Goal: Information Seeking & Learning: Learn about a topic

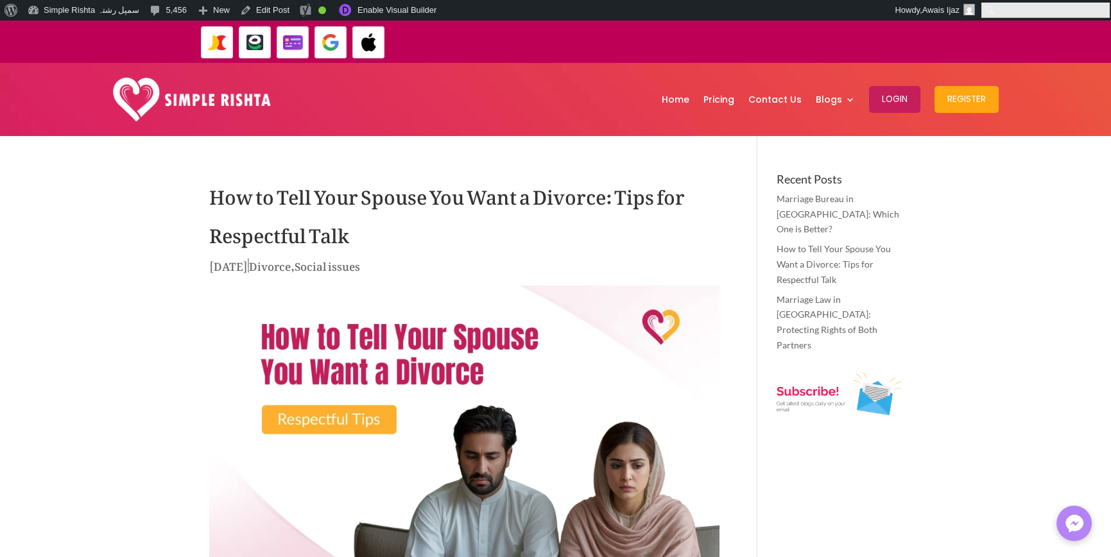
drag, startPoint x: 1100, startPoint y: 8, endPoint x: 1095, endPoint y: 37, distance: 30.0
click at [1100, 8] on form "Search ******" at bounding box center [1045, 10] width 131 height 21
paste input "**********"
type input "**********"
click input "******" at bounding box center [0, 0] width 0 height 0
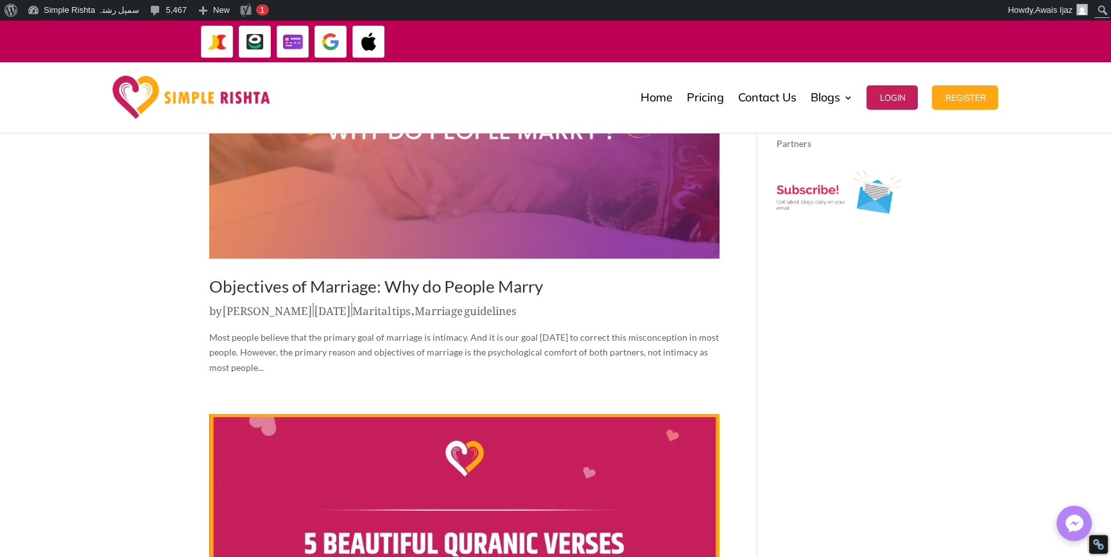
scroll to position [128, 0]
click at [457, 281] on link "Objectives of Marriage: Why do People Marry" at bounding box center [376, 286] width 334 height 21
click at [479, 285] on link "Objectives of Marriage: Why do People Marry" at bounding box center [376, 286] width 334 height 21
click at [1102, 8] on input "Search" at bounding box center [1045, 10] width 128 height 15
paste input "**********"
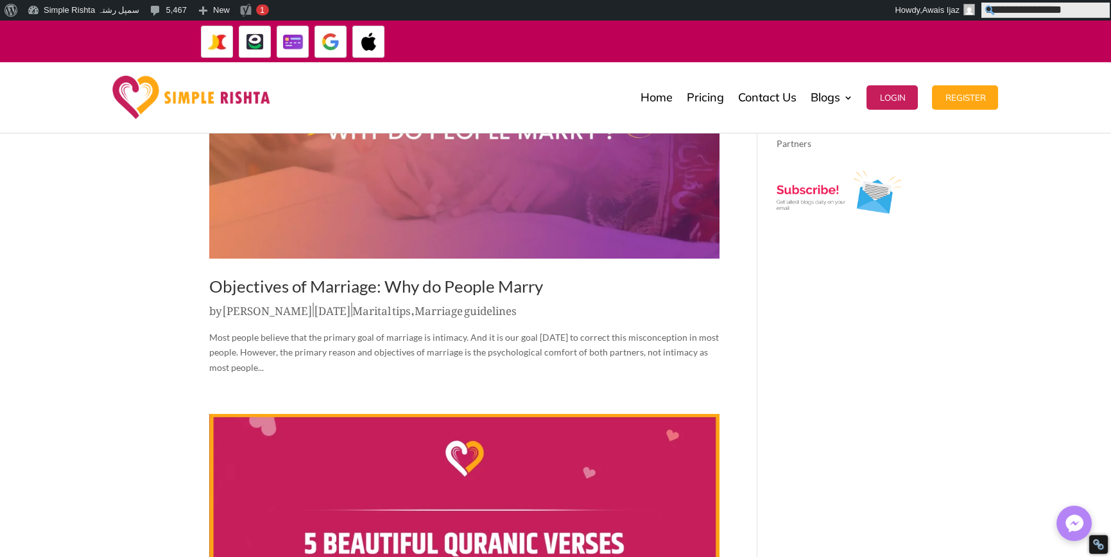
type input "**********"
click input "******" at bounding box center [0, 0] width 0 height 0
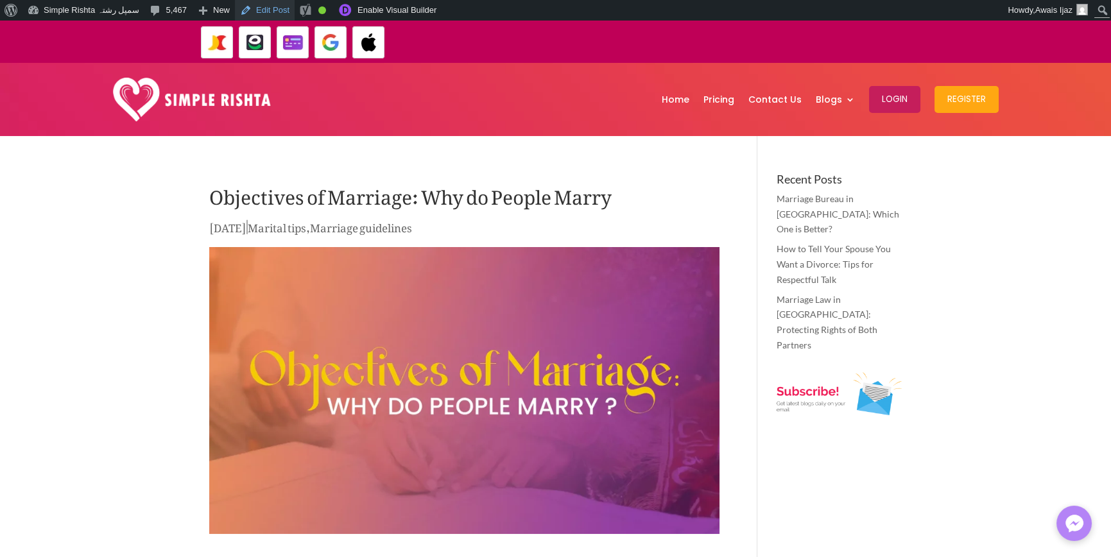
click at [262, 7] on link "Edit Post" at bounding box center [265, 10] width 60 height 21
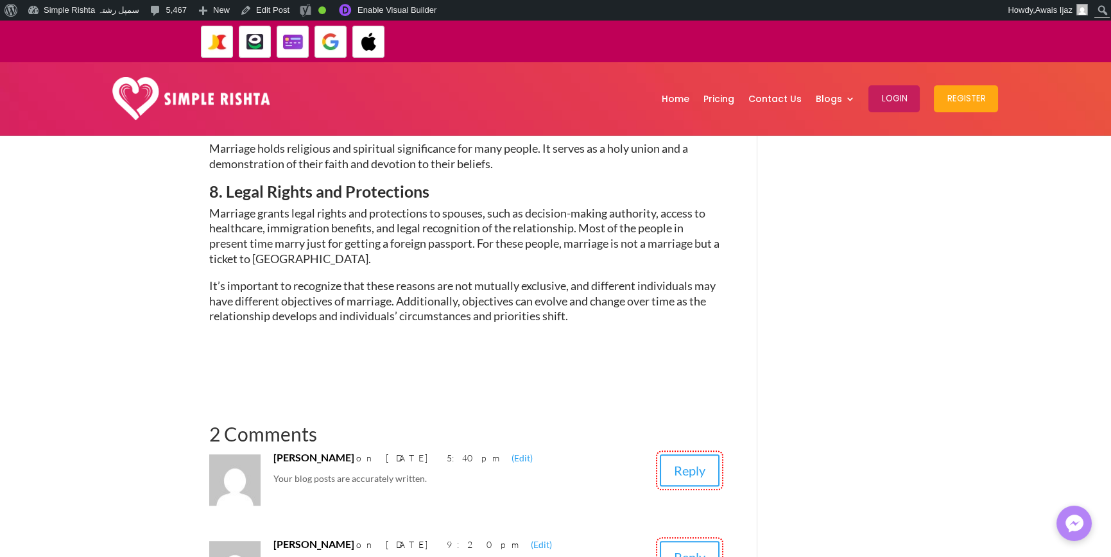
scroll to position [1925, 0]
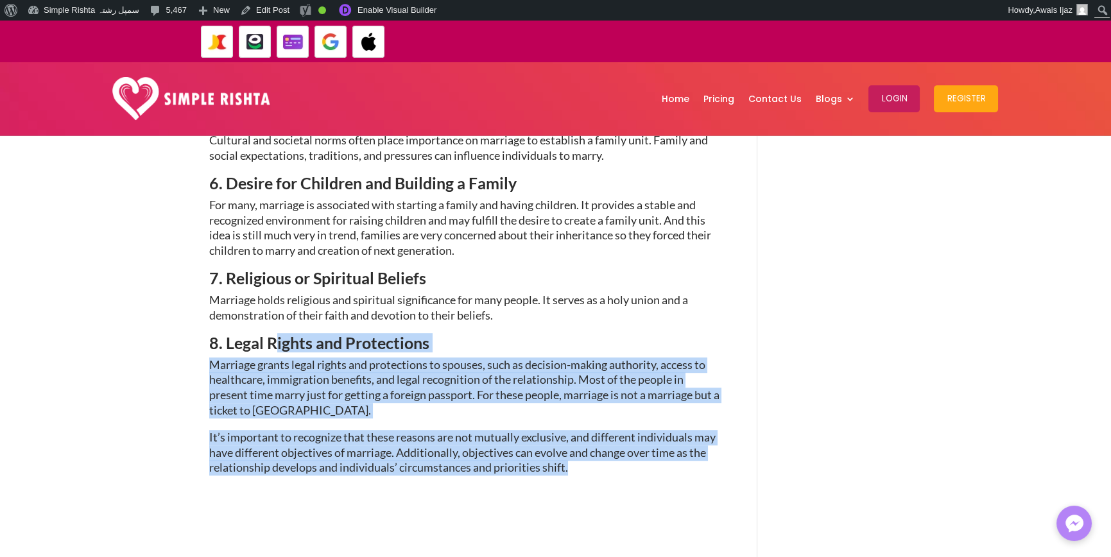
drag, startPoint x: 606, startPoint y: 472, endPoint x: 276, endPoint y: 348, distance: 352.3
click at [279, 349] on strong "8. Legal Rights and Protections" at bounding box center [319, 342] width 220 height 19
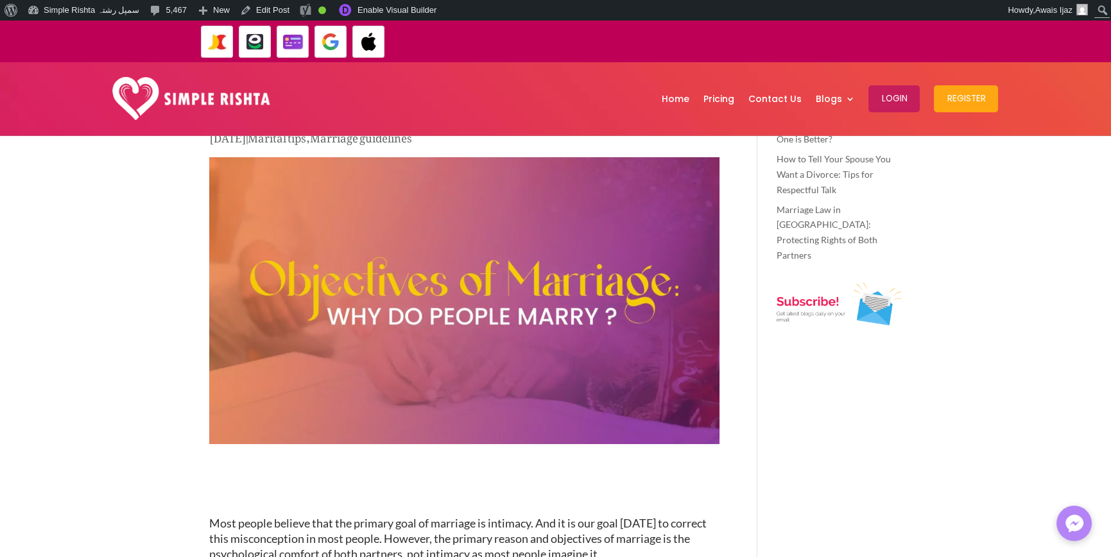
scroll to position [0, 0]
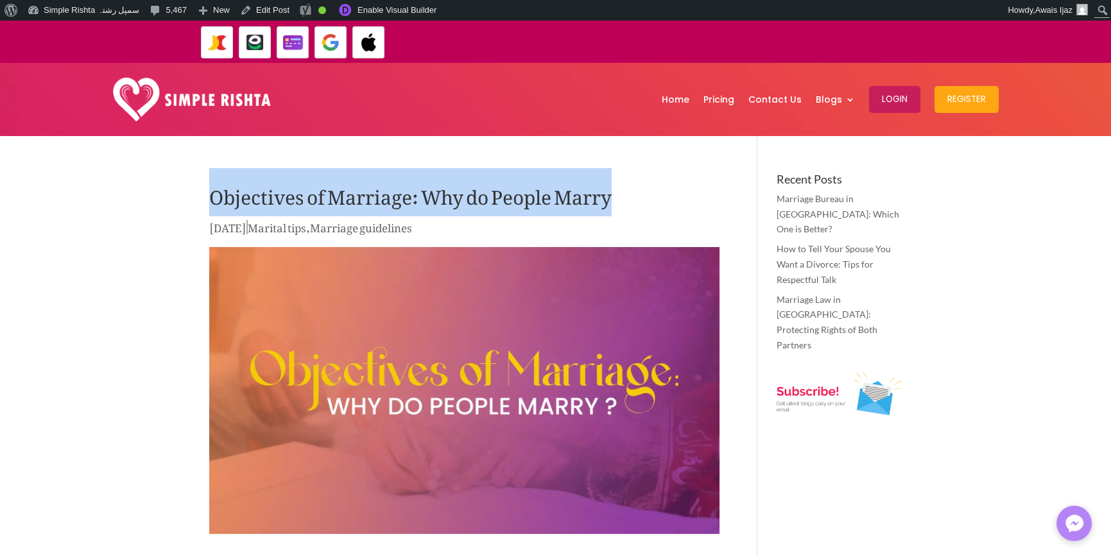
drag, startPoint x: 203, startPoint y: 190, endPoint x: 656, endPoint y: 193, distance: 452.4
click at [607, 215] on h1 "Objectives of Marriage: Why do People Marry" at bounding box center [464, 195] width 510 height 45
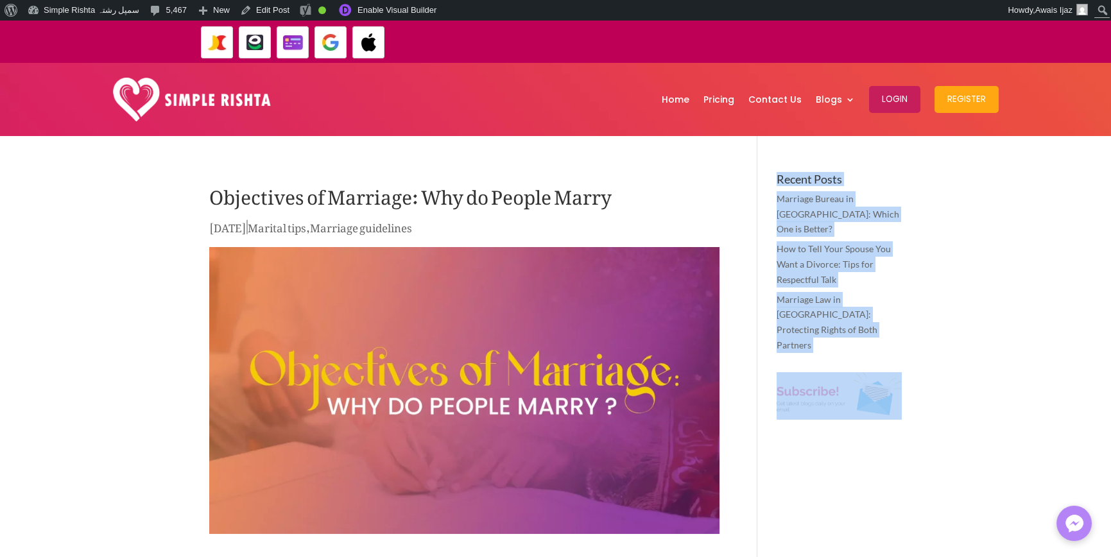
drag, startPoint x: 758, startPoint y: 173, endPoint x: 1004, endPoint y: 341, distance: 297.7
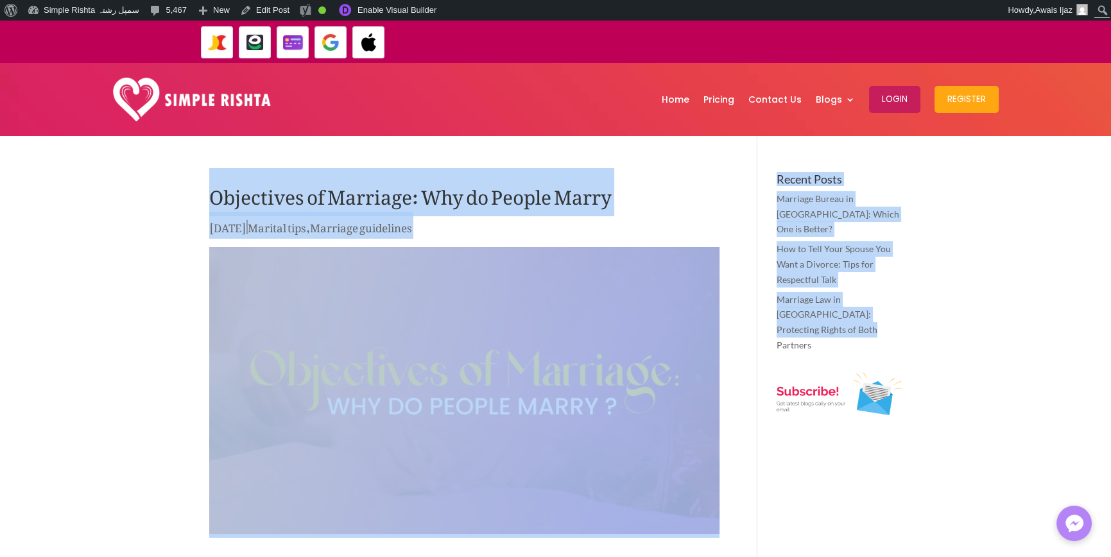
drag, startPoint x: 757, startPoint y: 164, endPoint x: 831, endPoint y: 316, distance: 168.4
click at [221, 366] on img at bounding box center [464, 390] width 510 height 287
drag, startPoint x: 105, startPoint y: 346, endPoint x: 117, endPoint y: 333, distance: 18.2
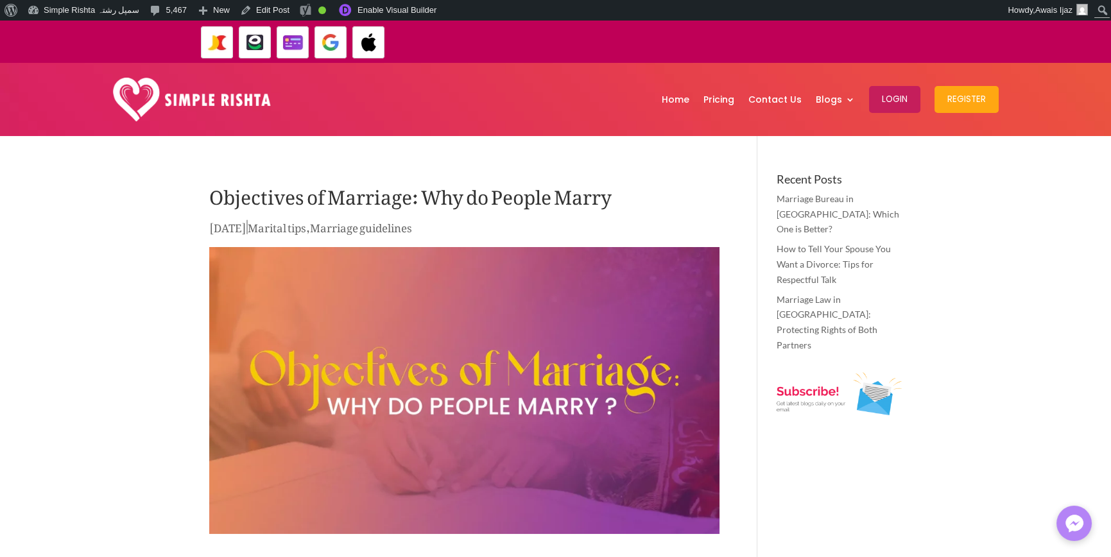
click at [577, 199] on h1 "Objectives of Marriage: Why do People Marry" at bounding box center [464, 195] width 510 height 45
click at [577, 197] on h1 "Objectives of Marriage: Why do People Marry" at bounding box center [464, 195] width 510 height 45
click at [624, 195] on h1 "Objectives of Marriage: Why do People Marry" at bounding box center [464, 195] width 510 height 45
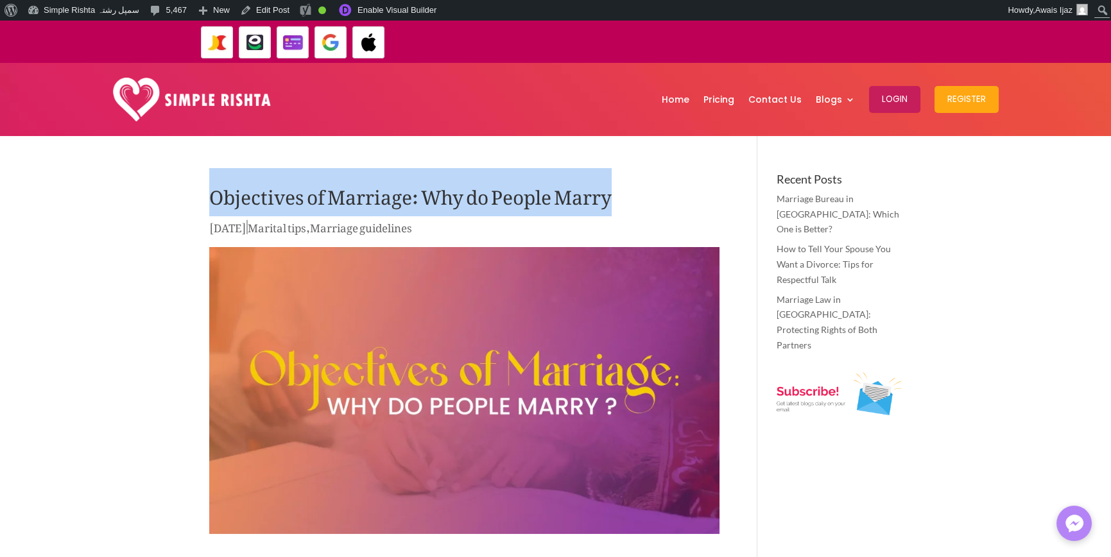
drag, startPoint x: 356, startPoint y: 200, endPoint x: 5, endPoint y: 191, distance: 351.1
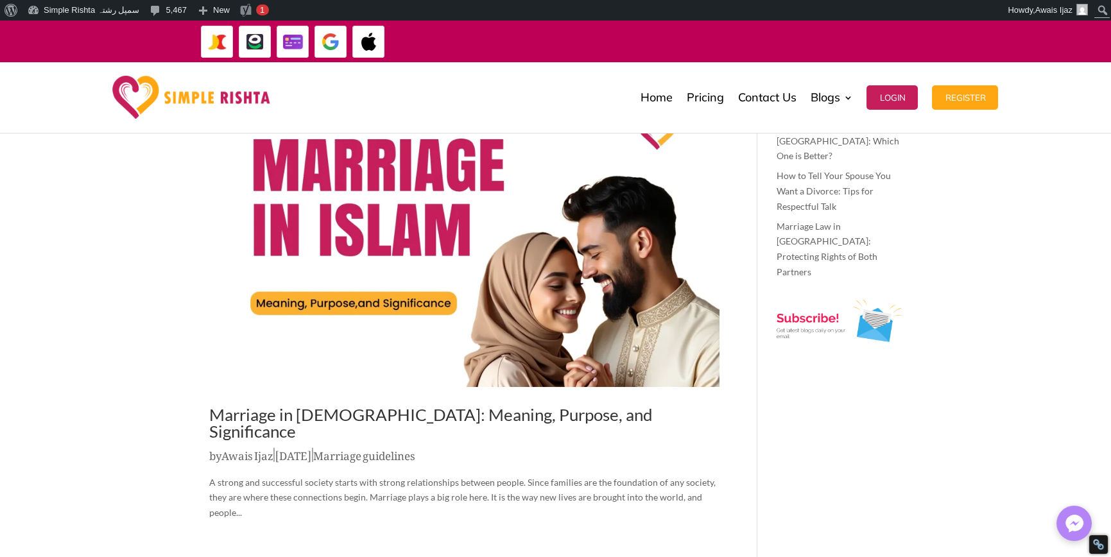
scroll to position [64, 0]
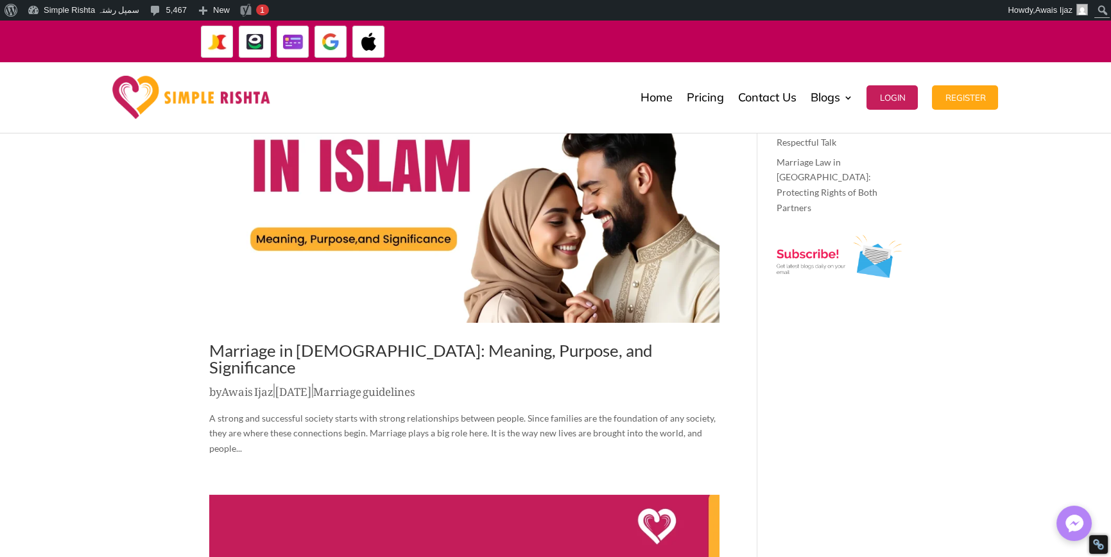
click at [238, 375] on link "Awais Ijaz" at bounding box center [247, 388] width 52 height 27
drag, startPoint x: 199, startPoint y: 374, endPoint x: 275, endPoint y: 377, distance: 76.4
drag, startPoint x: 199, startPoint y: 376, endPoint x: 274, endPoint y: 373, distance: 75.1
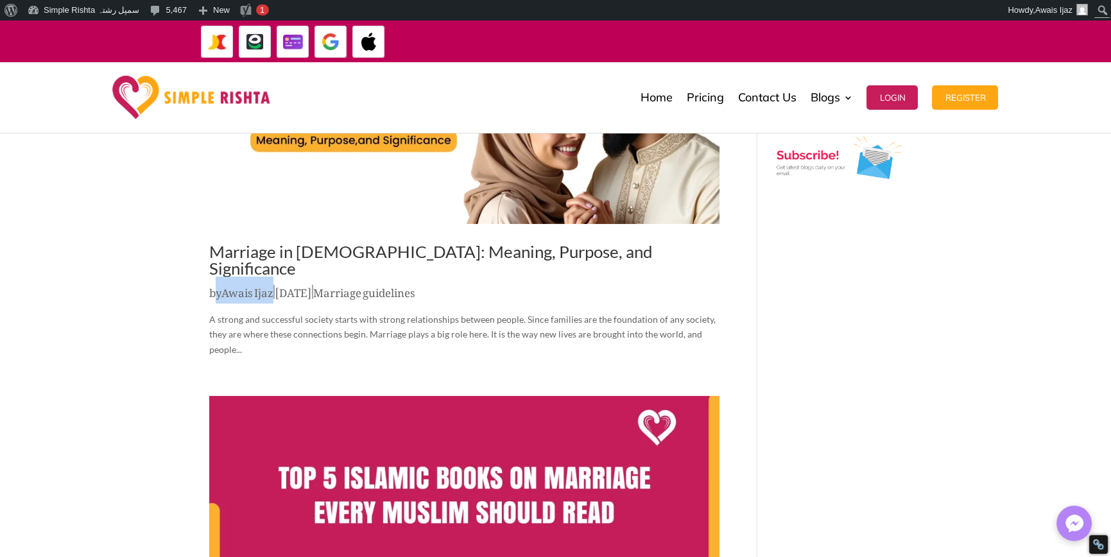
scroll to position [192, 0]
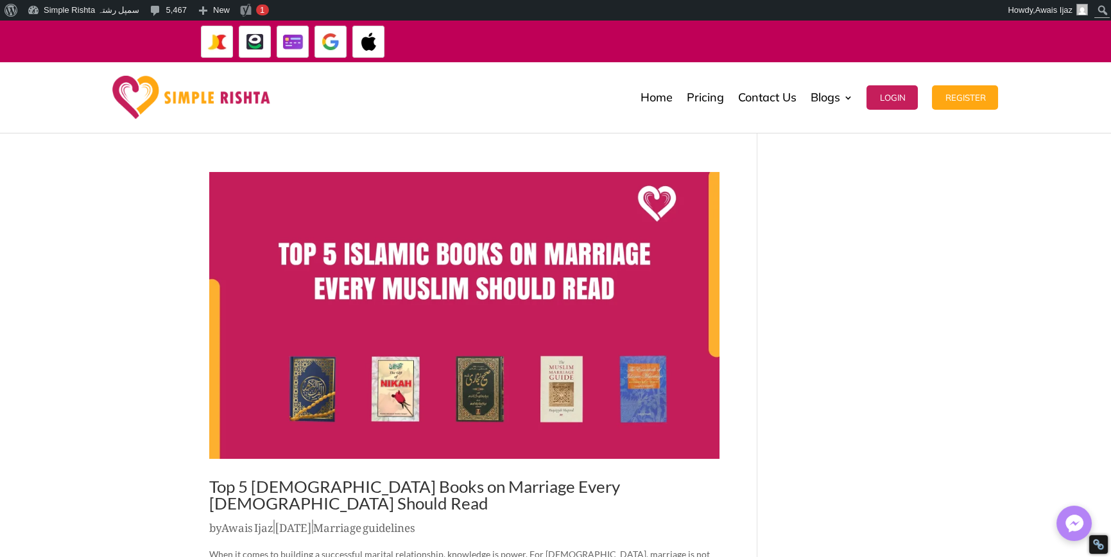
scroll to position [385, 0]
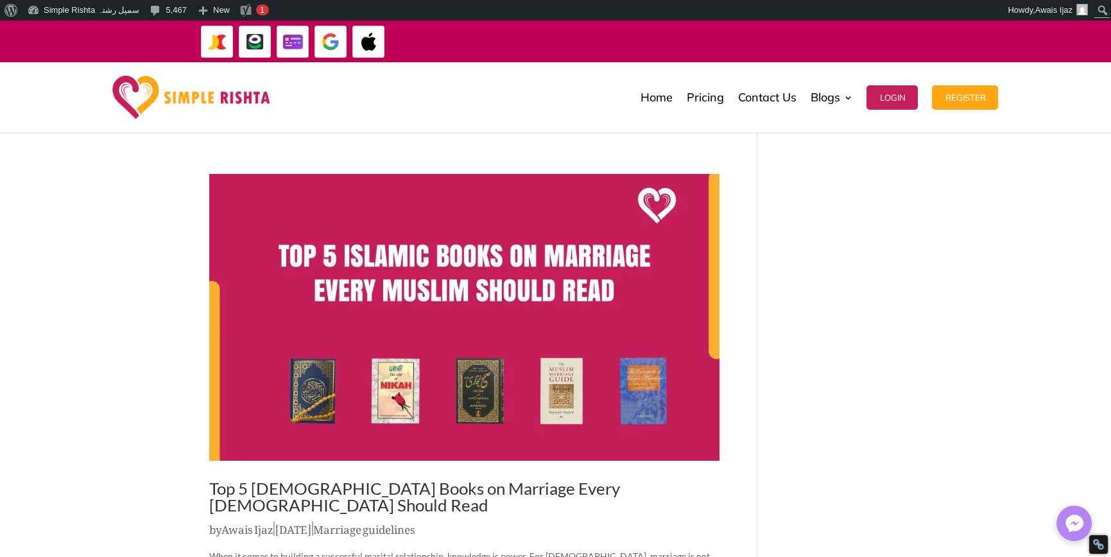
drag, startPoint x: 245, startPoint y: 500, endPoint x: 127, endPoint y: 477, distance: 120.3
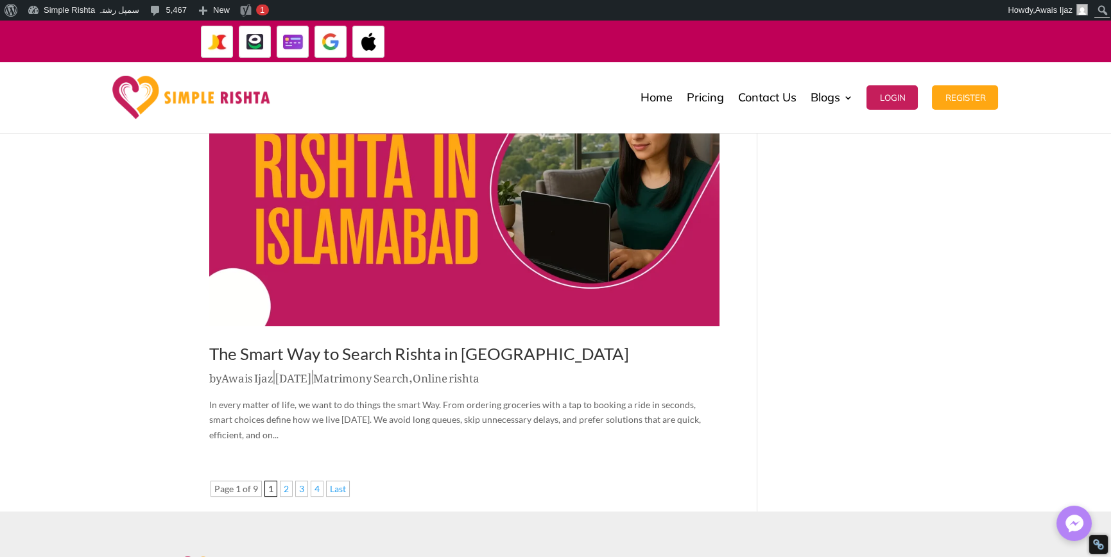
scroll to position [2096, 0]
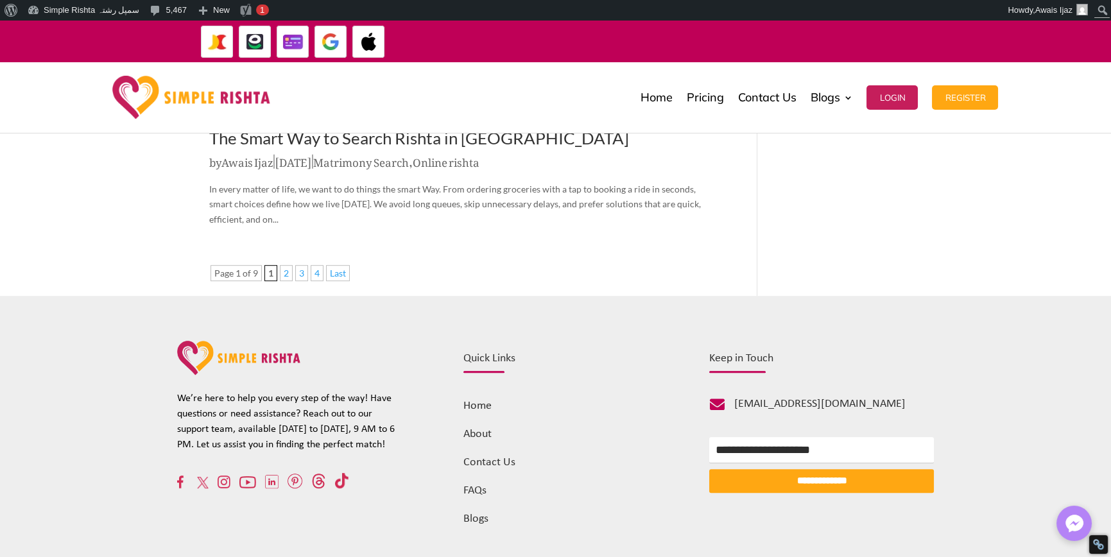
click at [210, 169] on article "The Smart Way to Search Rishta in Islamabad by Awais Ijaz | Apr 30, 2025 | Matr…" at bounding box center [464, 26] width 510 height 404
drag, startPoint x: 610, startPoint y: 529, endPoint x: 1004, endPoint y: 547, distance: 394.3
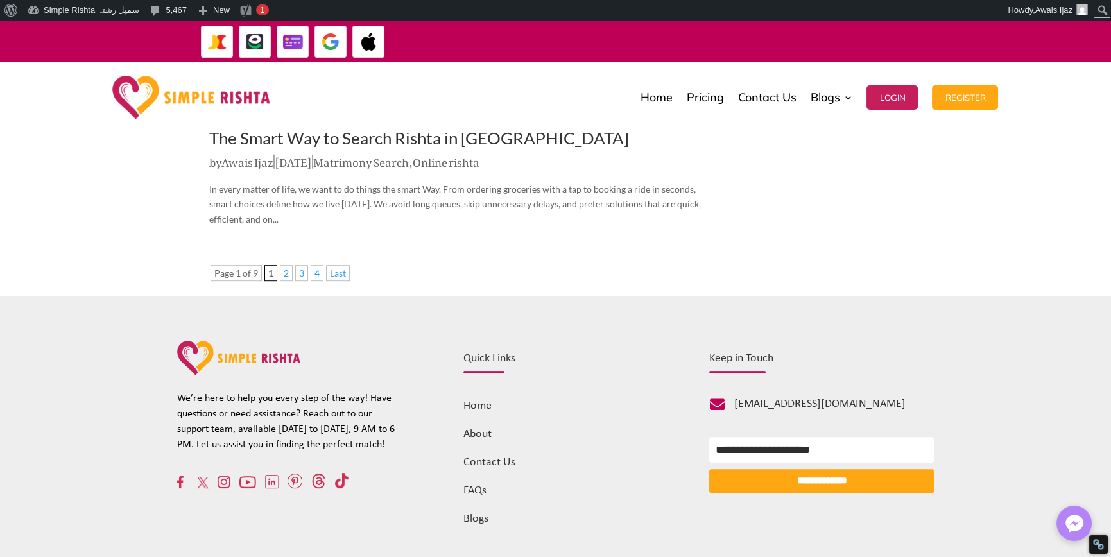
drag, startPoint x: 1001, startPoint y: 535, endPoint x: 628, endPoint y: 536, distance: 372.8
drag, startPoint x: 645, startPoint y: 523, endPoint x: 964, endPoint y: 523, distance: 318.9
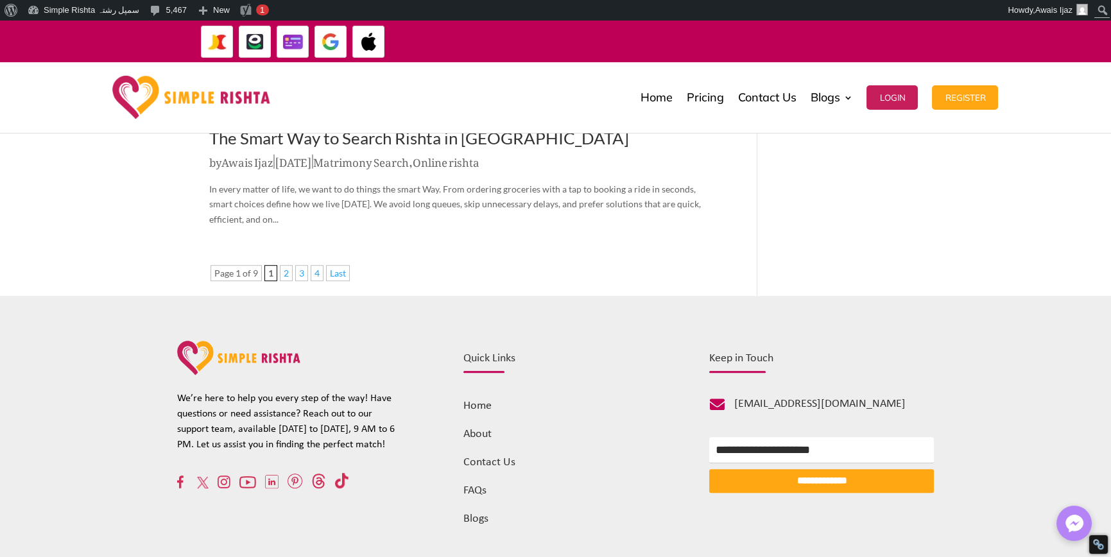
drag, startPoint x: 975, startPoint y: 533, endPoint x: 929, endPoint y: 534, distance: 45.6
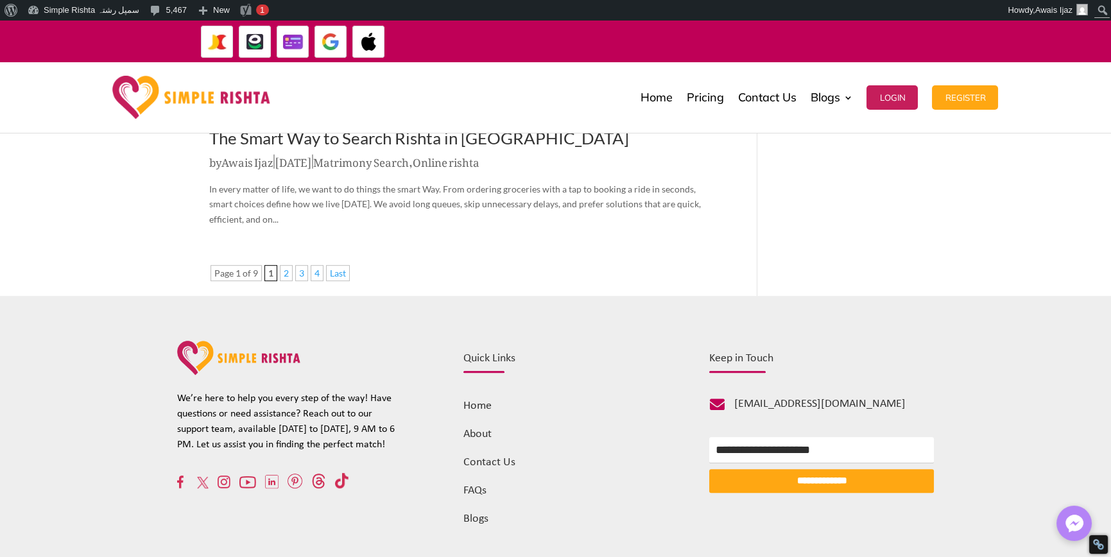
drag, startPoint x: 364, startPoint y: 530, endPoint x: 146, endPoint y: 531, distance: 217.5
drag, startPoint x: 150, startPoint y: 525, endPoint x: 480, endPoint y: 553, distance: 331.6
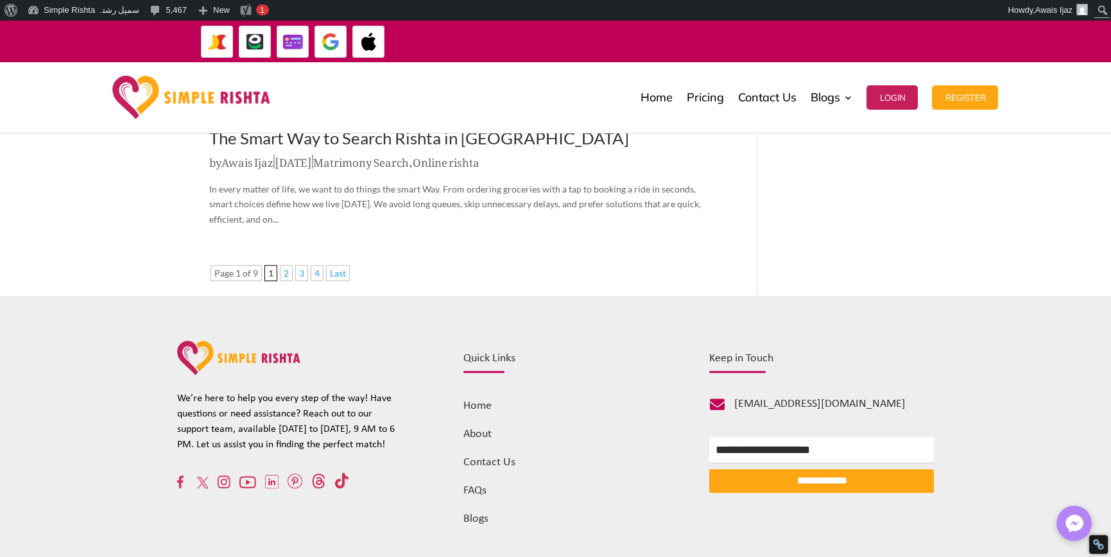
drag, startPoint x: 651, startPoint y: 527, endPoint x: 1022, endPoint y: 535, distance: 370.9
drag, startPoint x: 961, startPoint y: 533, endPoint x: 930, endPoint y: 538, distance: 31.3
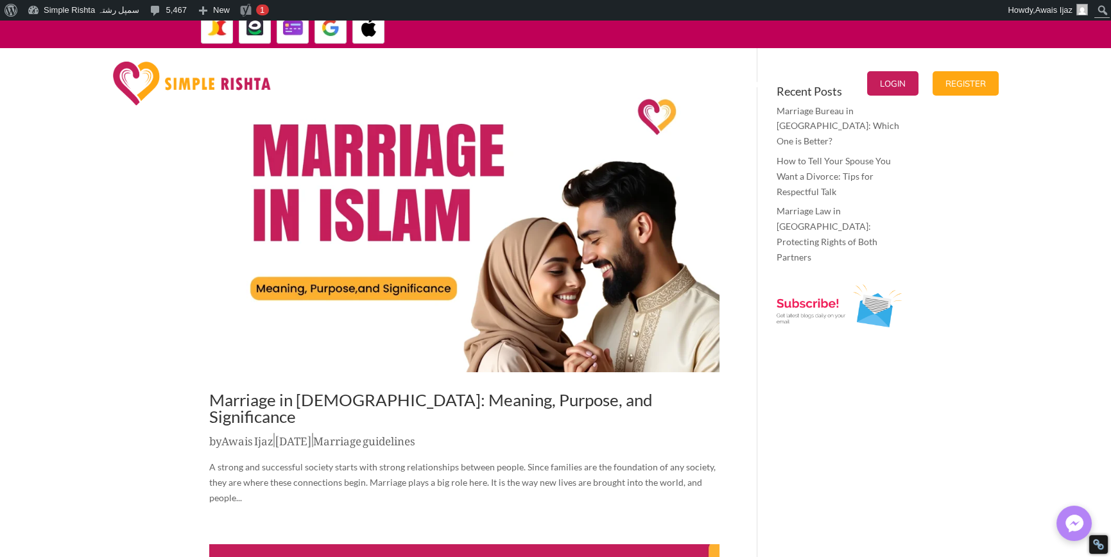
scroll to position [0, 0]
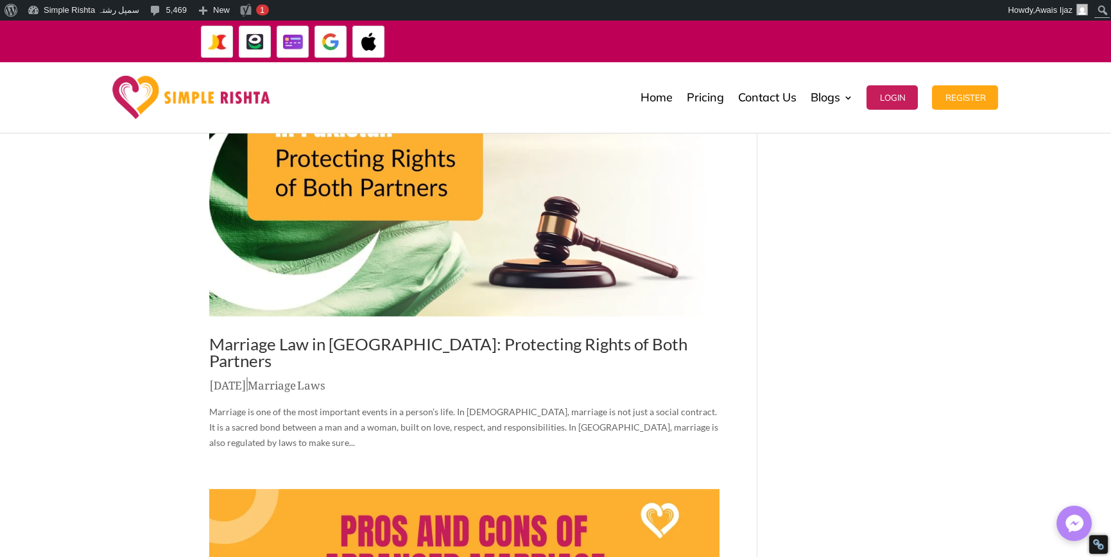
scroll to position [898, 0]
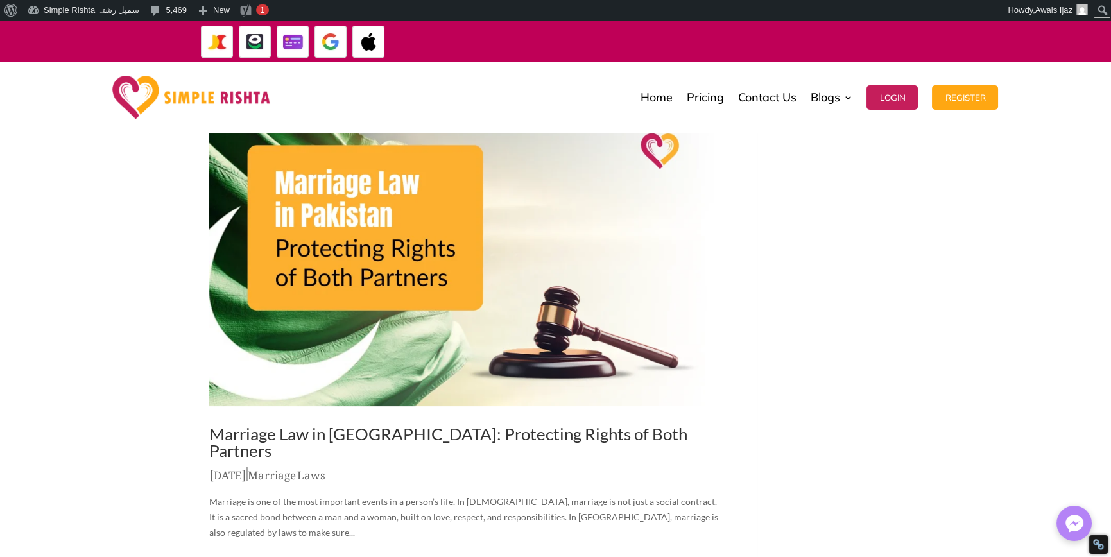
click at [438, 423] on link "Marriage Law in [GEOGRAPHIC_DATA]: Protecting Rights of Both Partners" at bounding box center [448, 441] width 478 height 37
click at [1103, 8] on input "Search" at bounding box center [1045, 10] width 128 height 15
paste input "**********"
type input "**********"
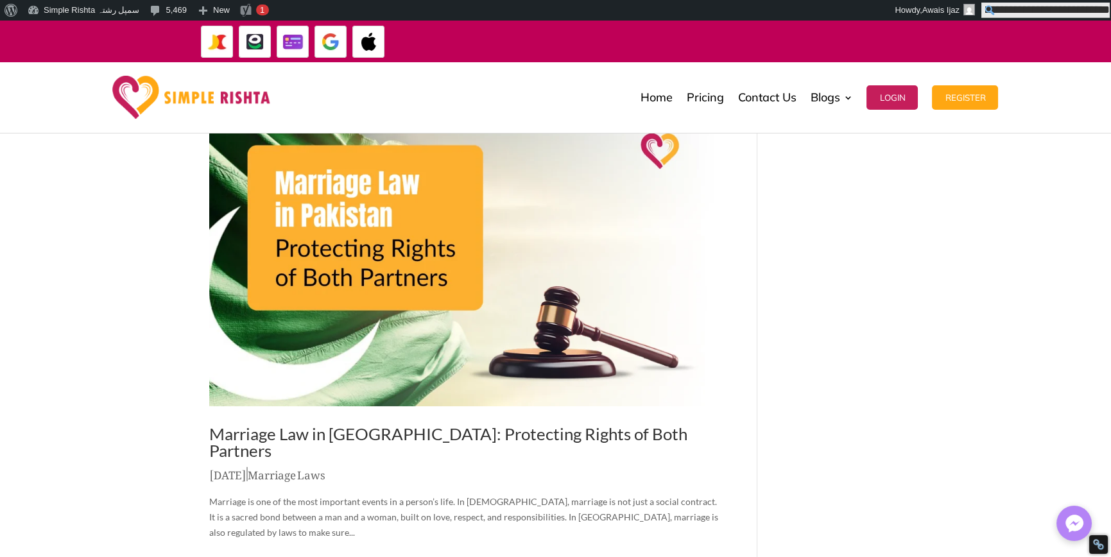
click input "******" at bounding box center [0, 0] width 0 height 0
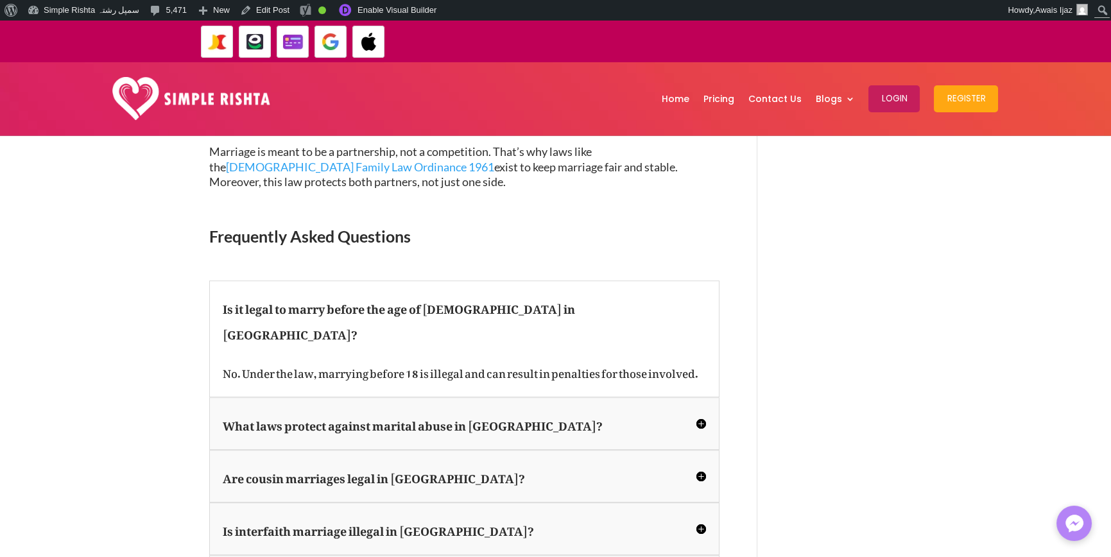
scroll to position [2374, 0]
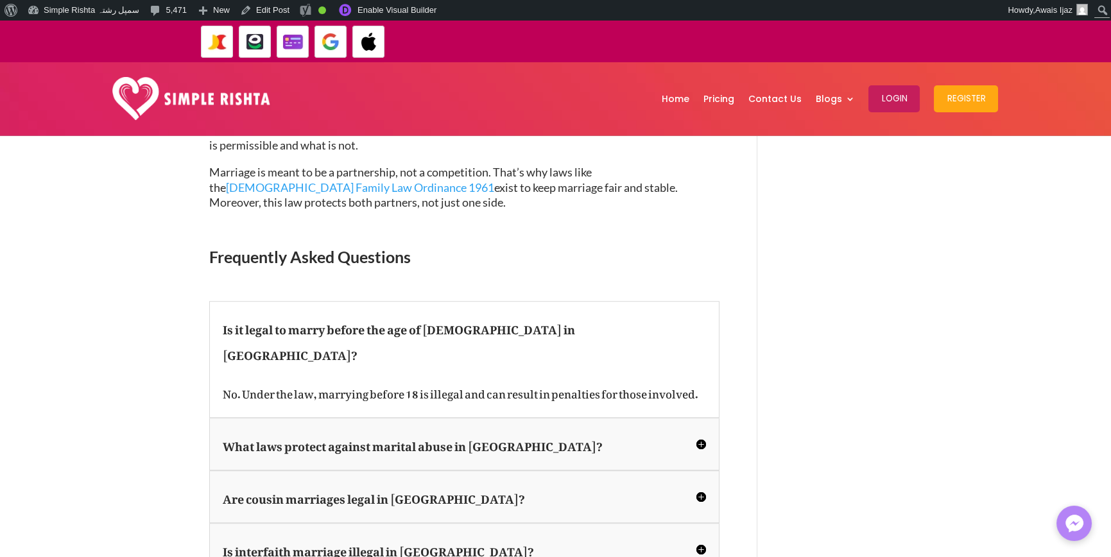
click at [357, 247] on span "Frequently Asked Questions" at bounding box center [309, 256] width 201 height 19
copy div "Frequently Asked Questions"
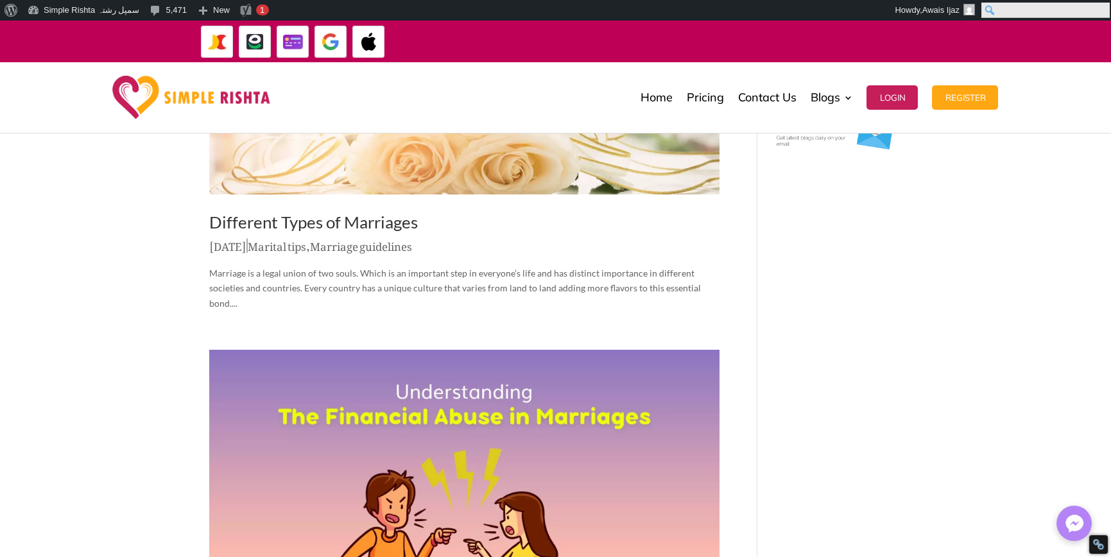
click at [1099, 10] on input "Search" at bounding box center [1045, 10] width 128 height 15
paste input "**********"
type input "**********"
click input "******" at bounding box center [0, 0] width 0 height 0
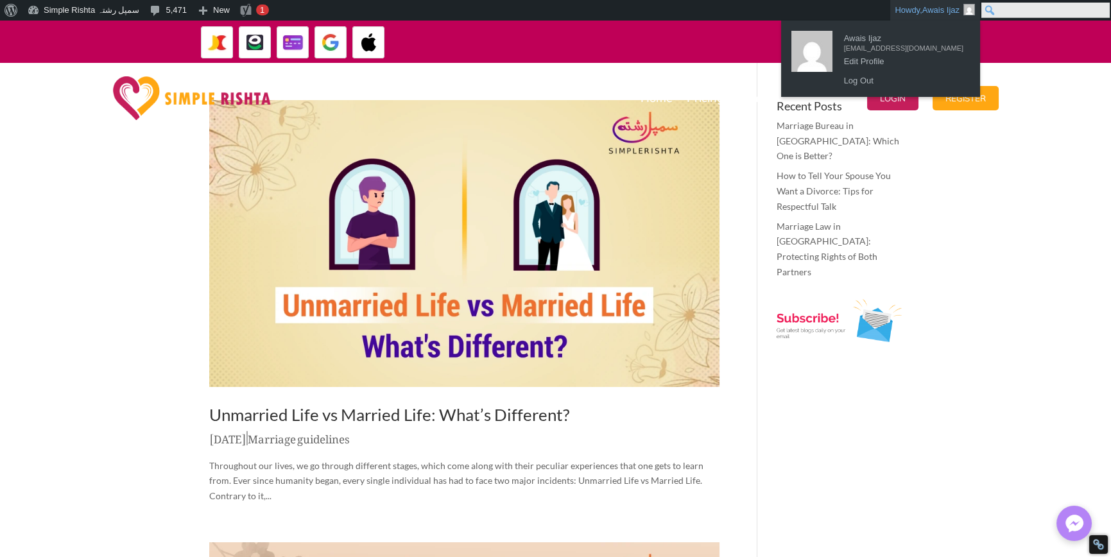
click at [1105, 6] on input "Search" at bounding box center [1045, 10] width 128 height 15
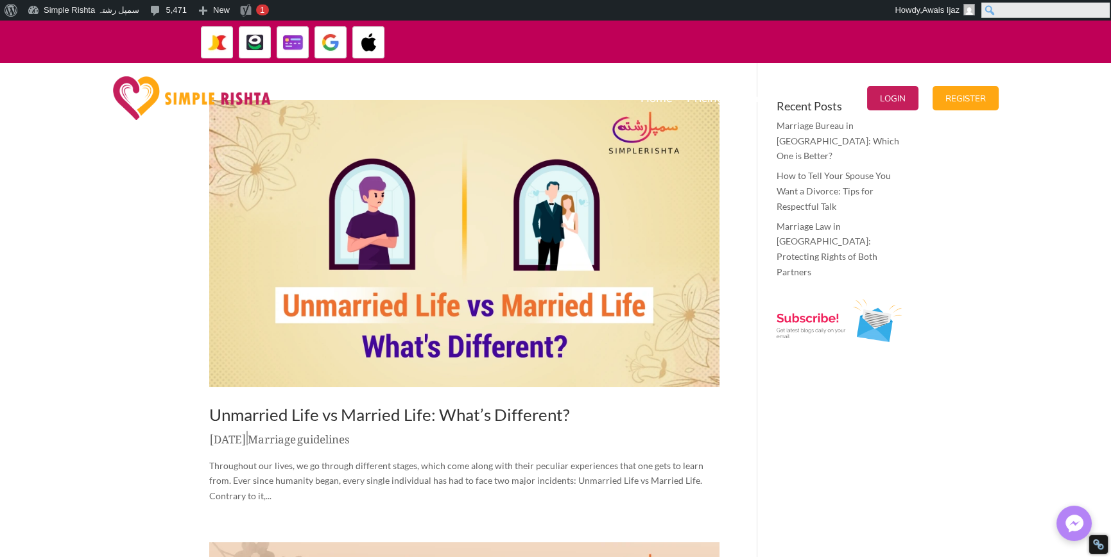
paste input "**********"
type input "**********"
click input "******" at bounding box center [0, 0] width 0 height 0
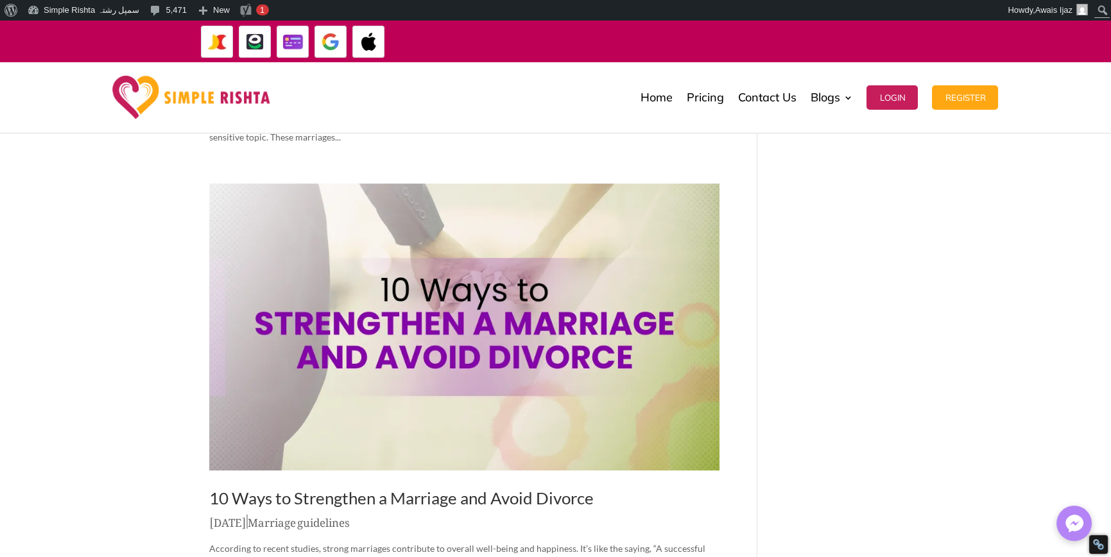
scroll to position [1347, 0]
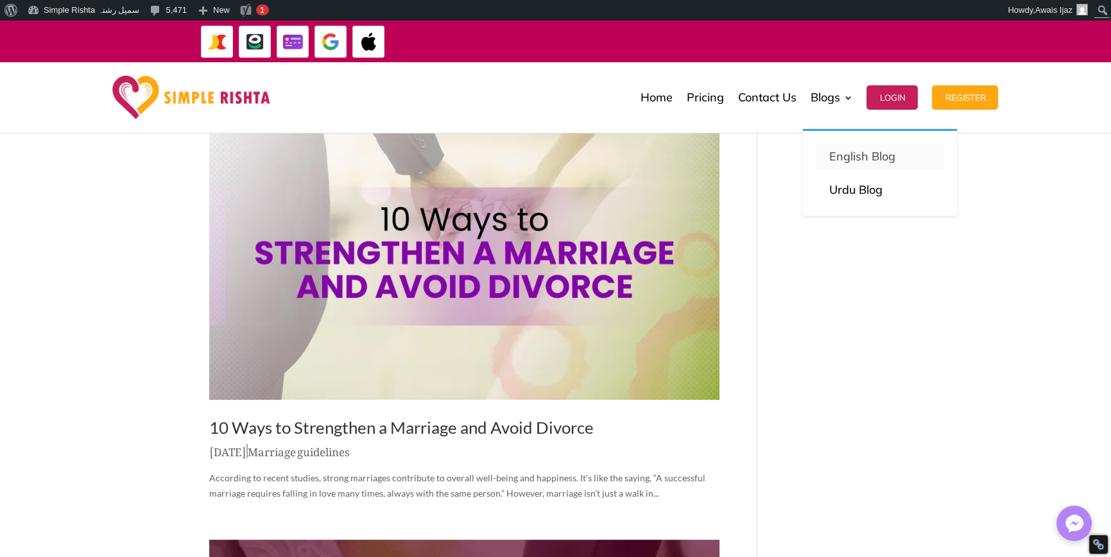
click at [835, 156] on p "English Blog" at bounding box center [879, 157] width 103 height 18
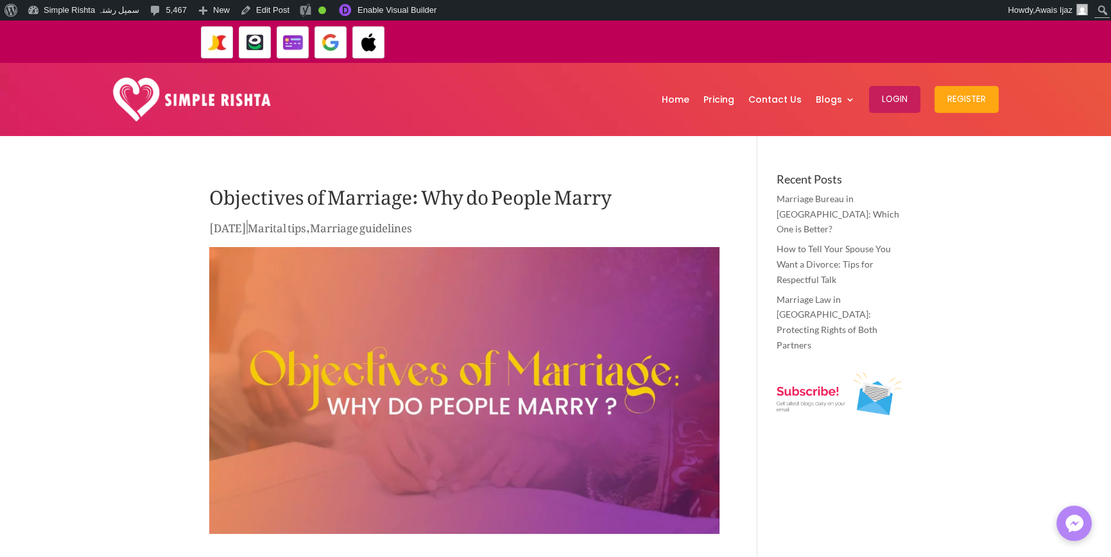
click at [491, 204] on h1 "Objectives of Marriage: Why do People Marry" at bounding box center [464, 195] width 510 height 45
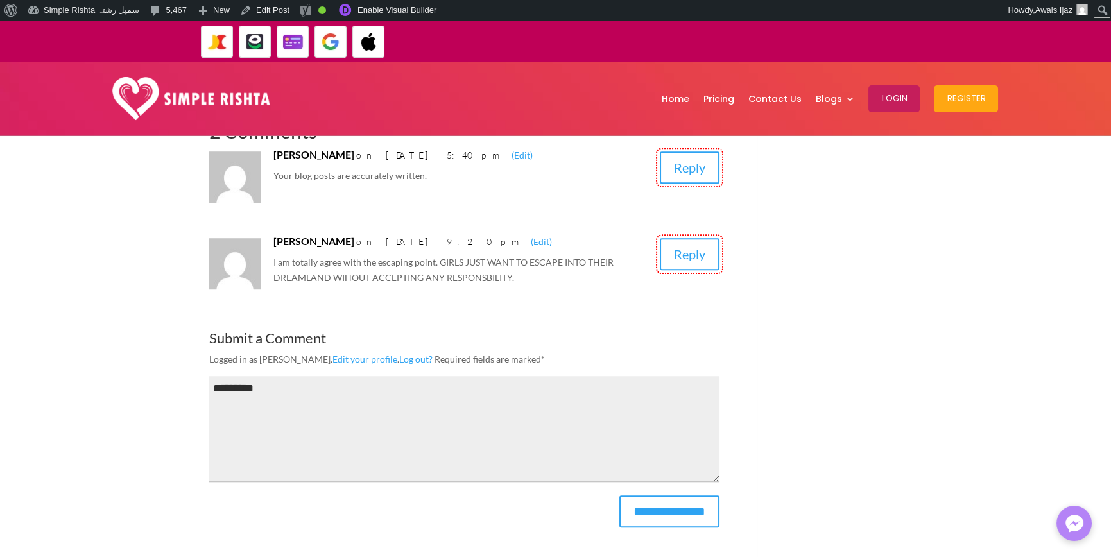
scroll to position [2310, 0]
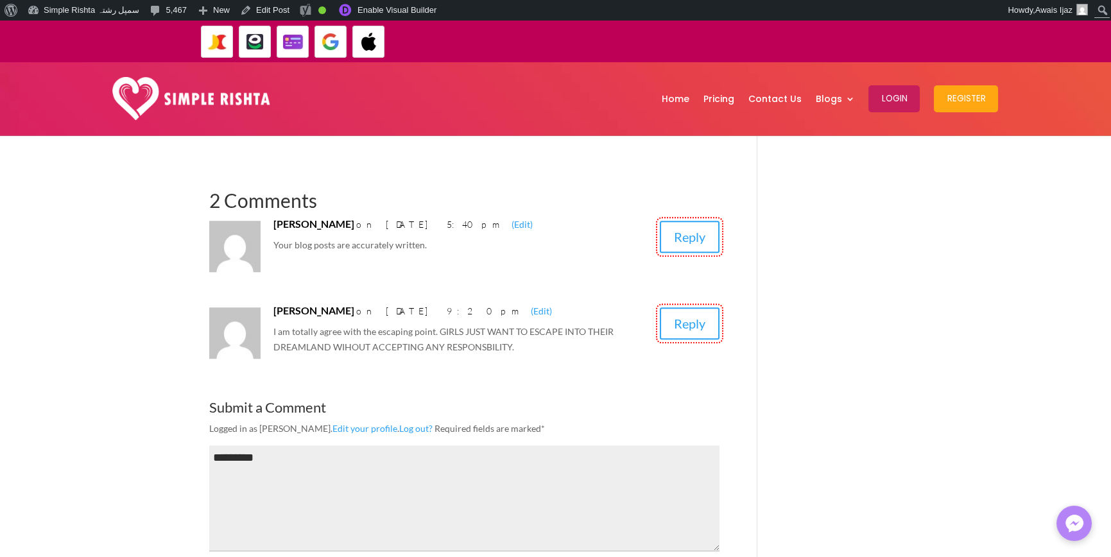
drag, startPoint x: 371, startPoint y: 307, endPoint x: 431, endPoint y: 315, distance: 60.3
click at [431, 315] on span "on [DATE] 9:20 pm" at bounding box center [442, 310] width 173 height 11
drag, startPoint x: 81, startPoint y: 268, endPoint x: 90, endPoint y: 255, distance: 15.8
click at [201, 89] on img at bounding box center [191, 99] width 158 height 44
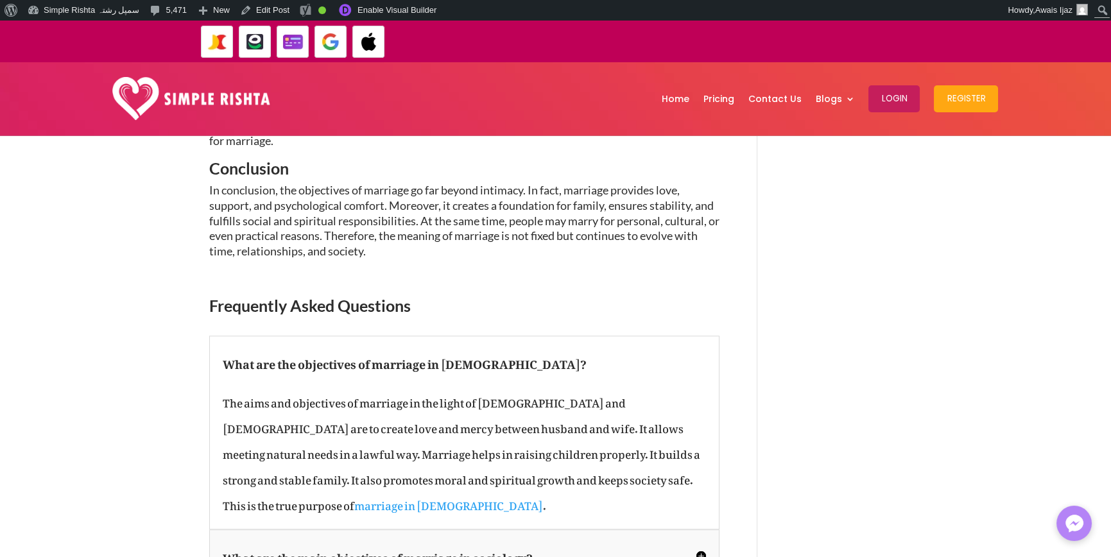
scroll to position [2759, 0]
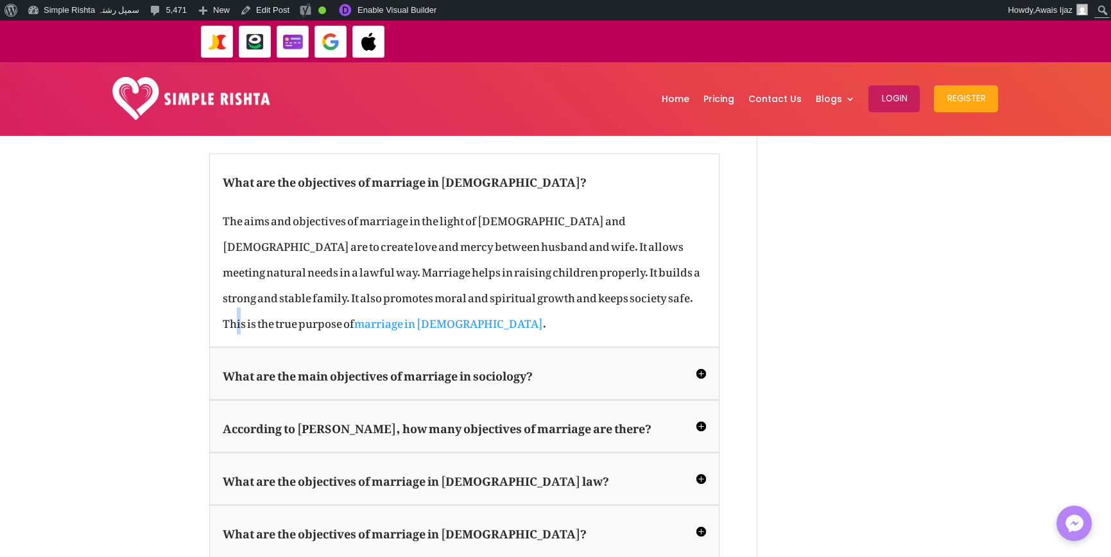
click at [583, 296] on p "The aims and objectives of marriage in the light of Quran and Sunnah are to cre…" at bounding box center [464, 269] width 483 height 128
click at [571, 295] on span "The aims and objectives of marriage in the light of Quran and Sunnah are to cre…" at bounding box center [461, 270] width 477 height 130
drag, startPoint x: 570, startPoint y: 298, endPoint x: 565, endPoint y: 355, distance: 58.0
click at [566, 300] on span "The aims and objectives of marriage in the light of Quran and Sunnah are to cre…" at bounding box center [461, 270] width 477 height 130
drag, startPoint x: 578, startPoint y: 300, endPoint x: 574, endPoint y: 308, distance: 8.9
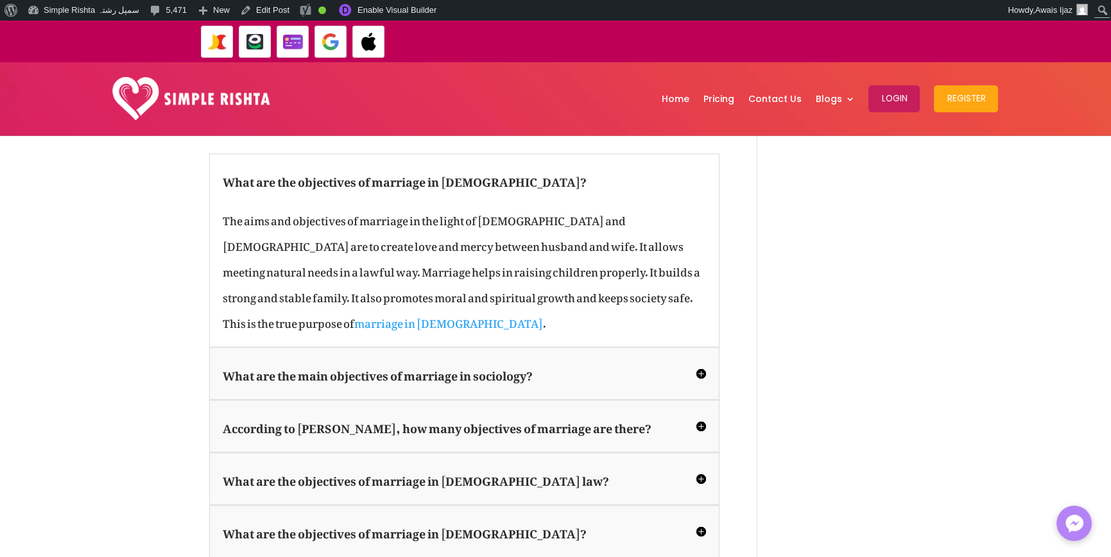
click at [577, 300] on span "The aims and objectives of marriage in the light of Quran and Sunnah are to cre…" at bounding box center [461, 270] width 477 height 130
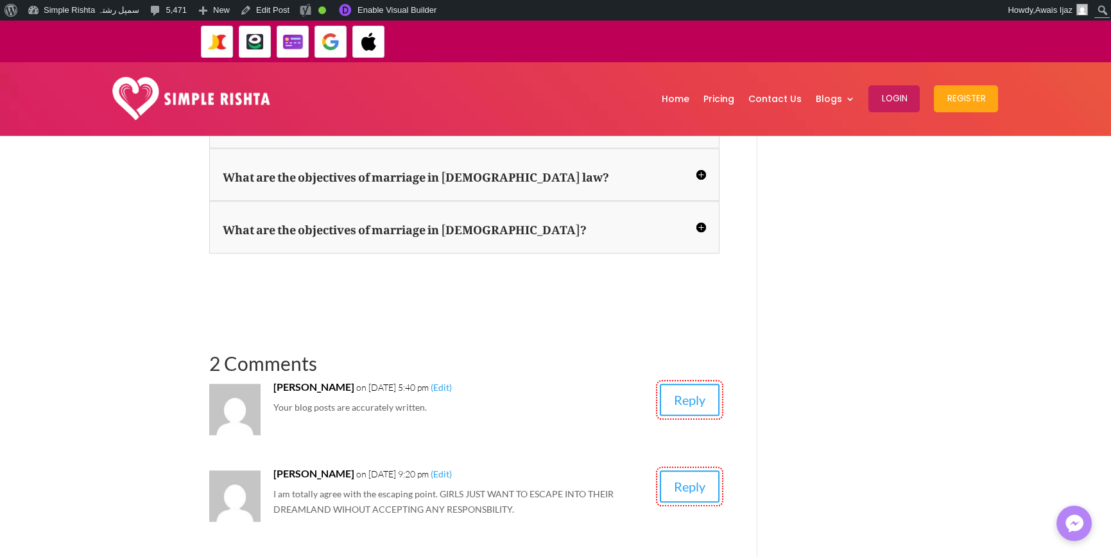
scroll to position [3080, 0]
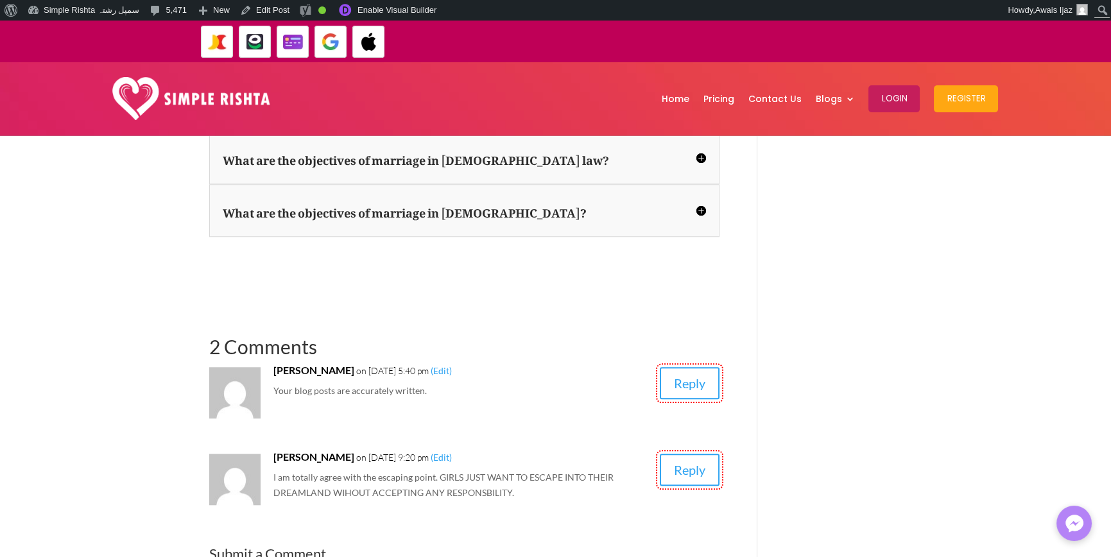
drag, startPoint x: 360, startPoint y: 339, endPoint x: 379, endPoint y: 339, distance: 18.6
click at [379, 365] on span "on June 6, 2023 at 5:40 pm" at bounding box center [392, 370] width 73 height 11
click at [379, 384] on article "Arif Zehri on June 6, 2023 at 5:40 pm (Edit) Your blog posts are accurately wri…" at bounding box center [464, 391] width 510 height 56
click at [398, 383] on p "Your blog posts are accurately written." at bounding box center [460, 390] width 375 height 15
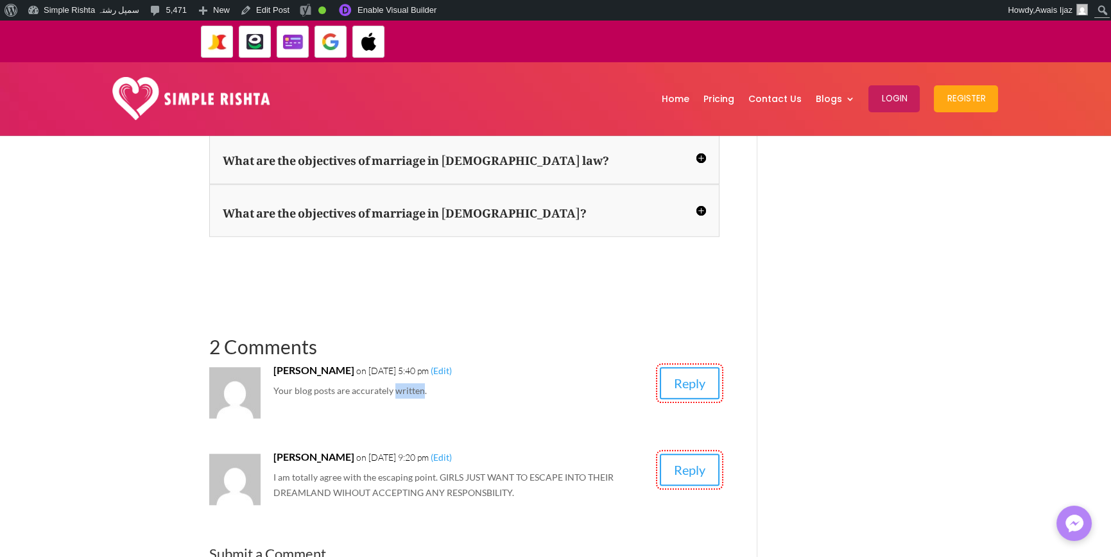
click at [405, 383] on p "Your blog posts are accurately written." at bounding box center [460, 390] width 375 height 15
click at [404, 383] on p "Your blog posts are accurately written." at bounding box center [460, 390] width 375 height 15
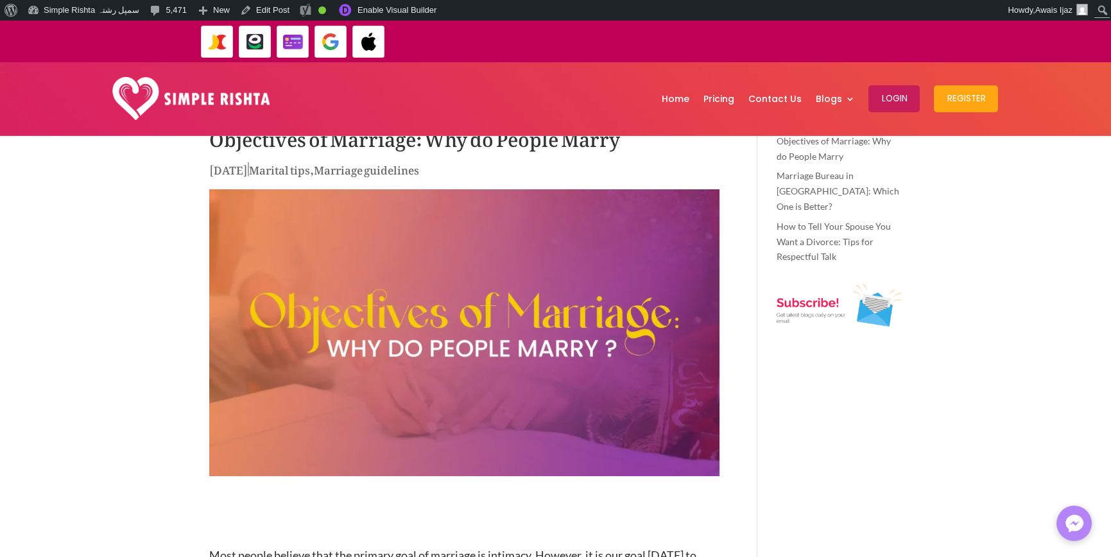
scroll to position [0, 0]
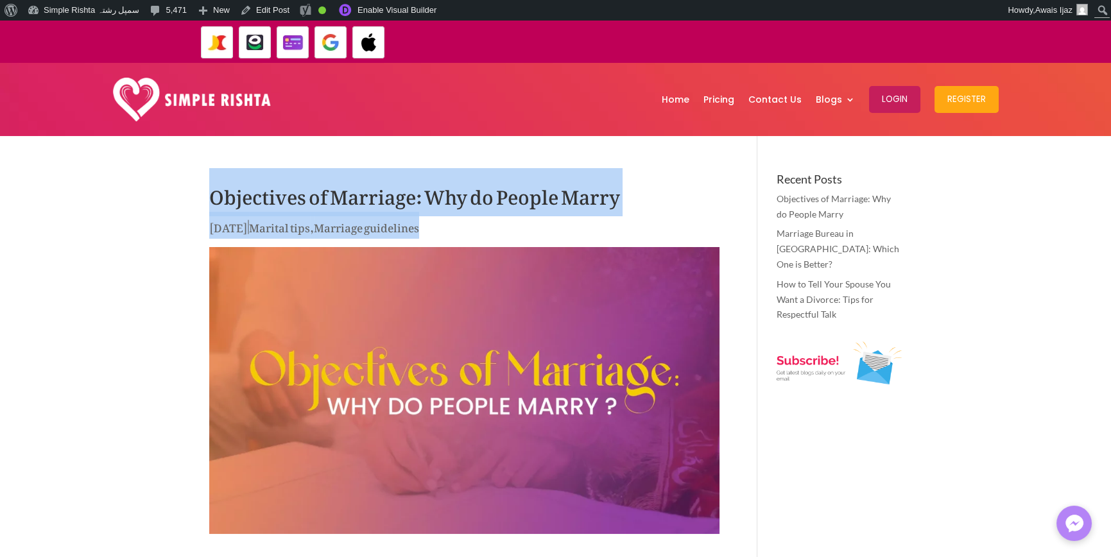
drag, startPoint x: 180, startPoint y: 177, endPoint x: 513, endPoint y: 241, distance: 339.8
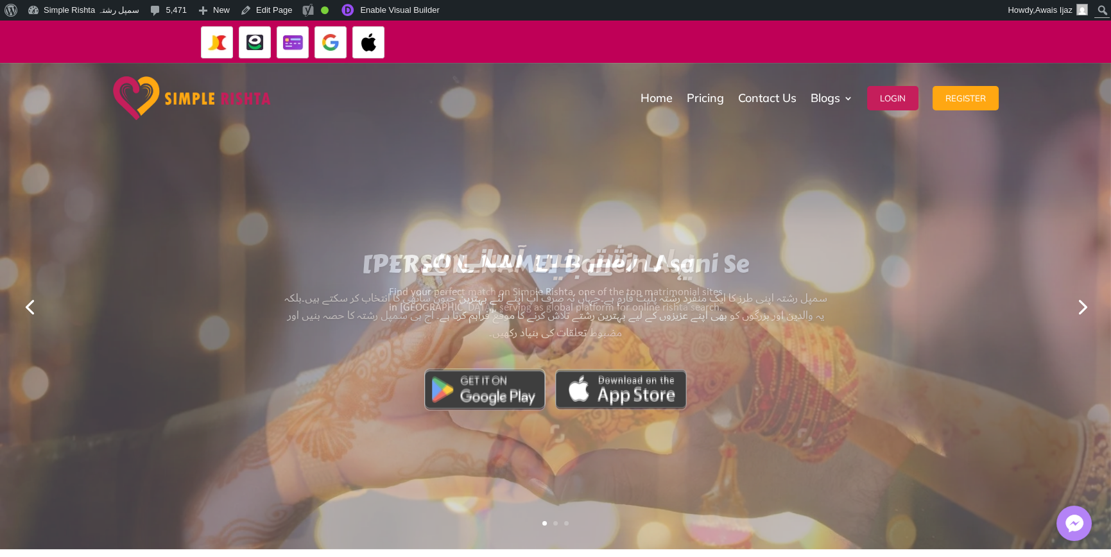
drag, startPoint x: 748, startPoint y: 323, endPoint x: 893, endPoint y: 364, distance: 150.7
click at [893, 364] on div "یہاں رشتے بنیں آسانی سے سمپل رشتہ اپنی طرز کا ایک منفرد رشتہ پلیٹ فارم ہے۔جہاں …" at bounding box center [555, 306] width 1111 height 486
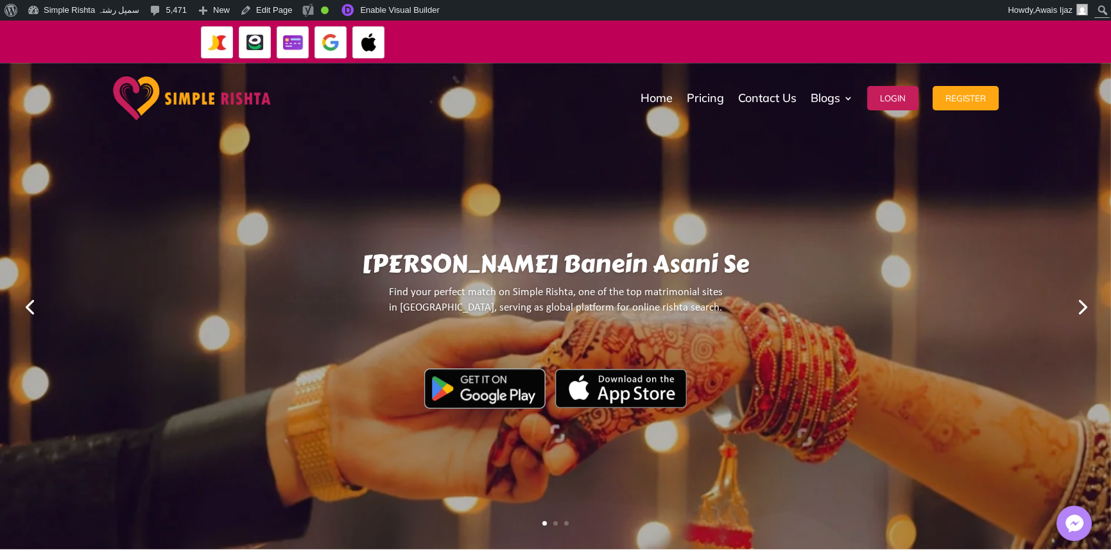
click at [898, 431] on div "Yahan Rishtay Banein Asani Se Find your perfect match on Simple Rishta, one of …" at bounding box center [555, 306] width 1111 height 486
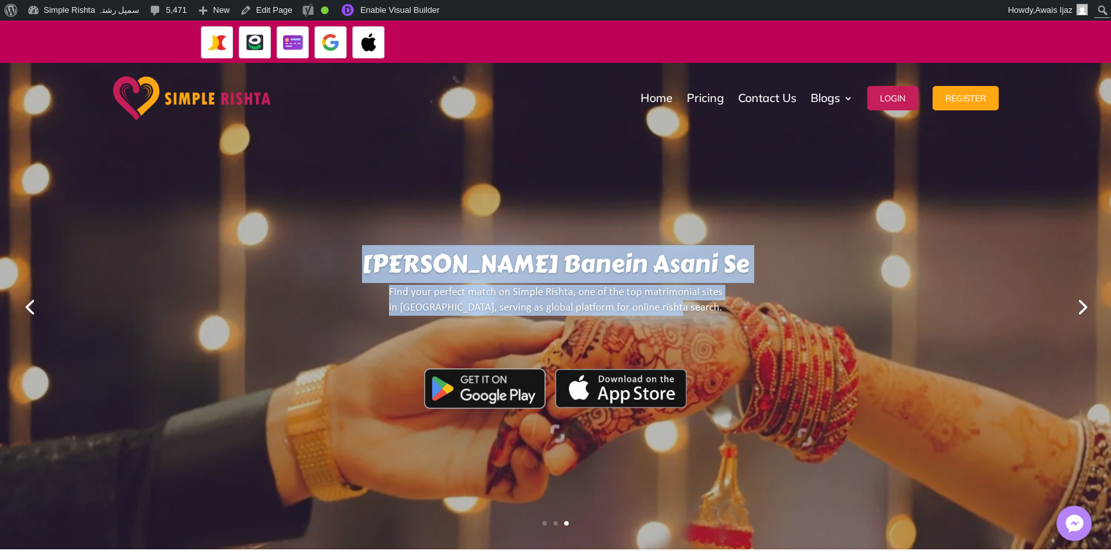
drag, startPoint x: 330, startPoint y: 243, endPoint x: 871, endPoint y: 322, distance: 546.7
click at [871, 322] on div "Yahan Rishtay Banein Asani Se Find your perfect match on Simple Rishta, one of …" at bounding box center [555, 306] width 977 height 482
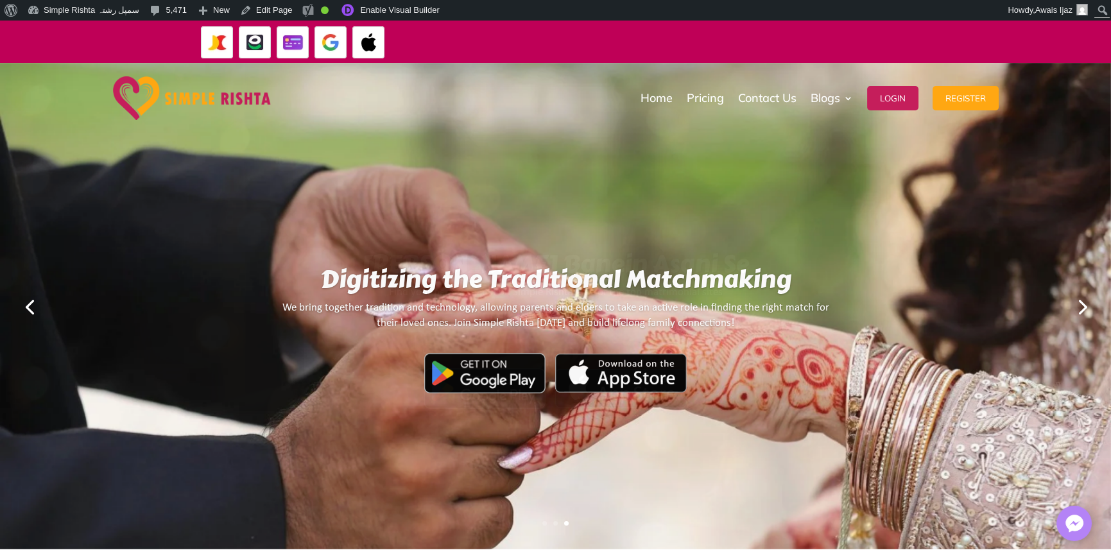
click at [908, 480] on div "Yahan Rishtay Banein Asani Se Find your perfect match on Simple Rishta, one of …" at bounding box center [555, 306] width 977 height 482
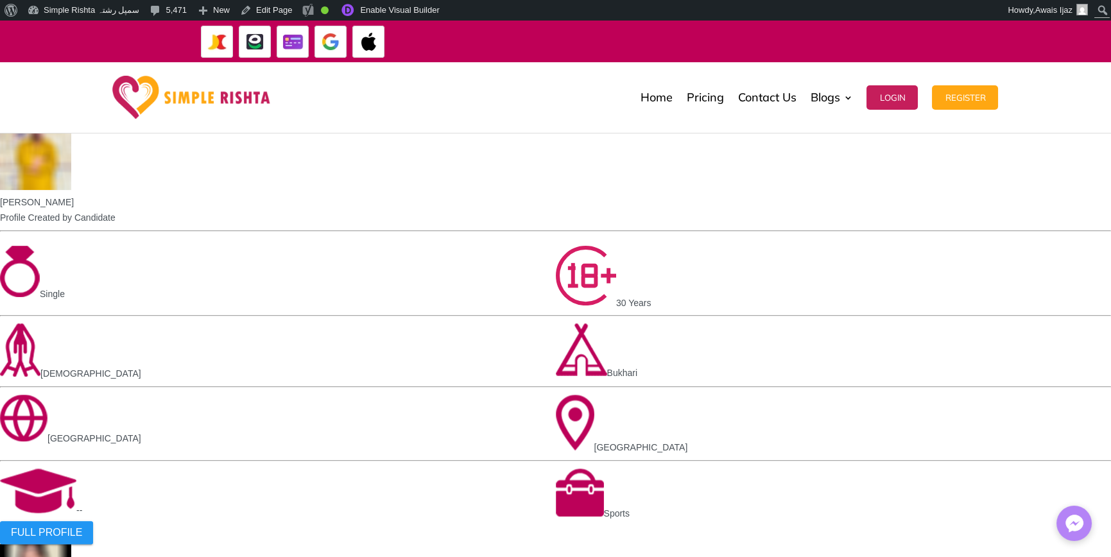
scroll to position [1283, 0]
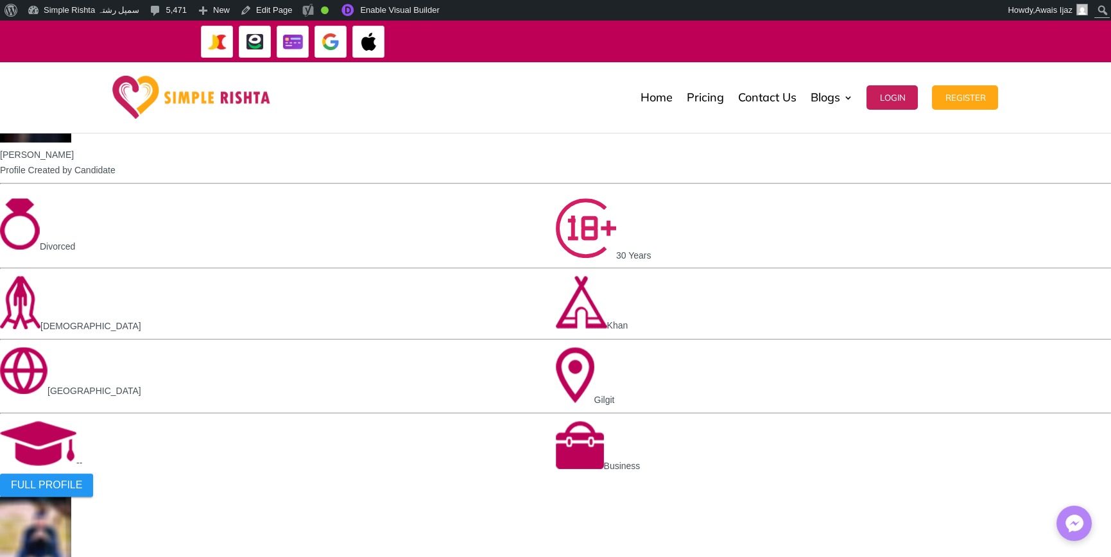
scroll to position [1668, 0]
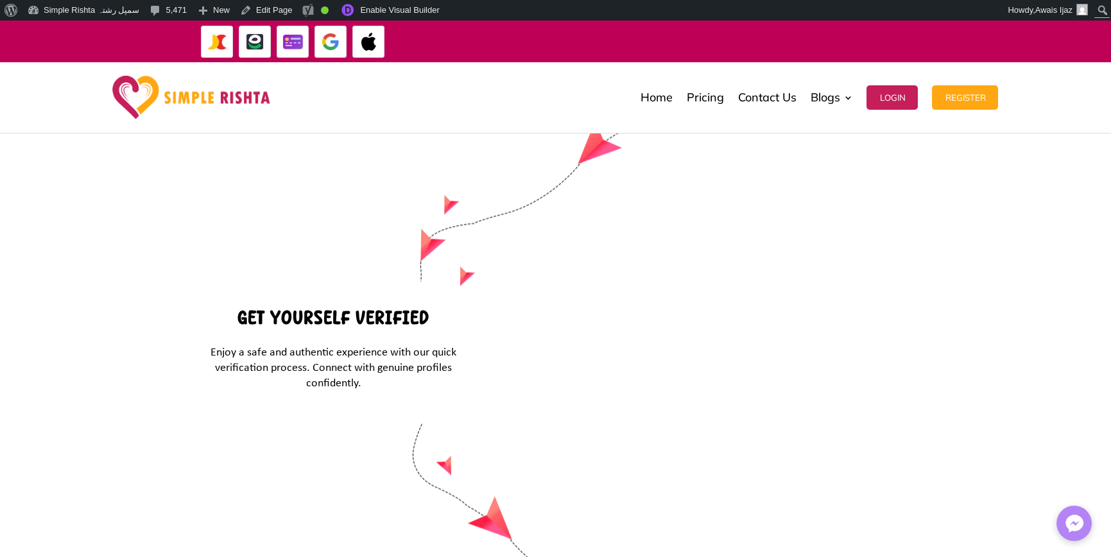
scroll to position [4299, 0]
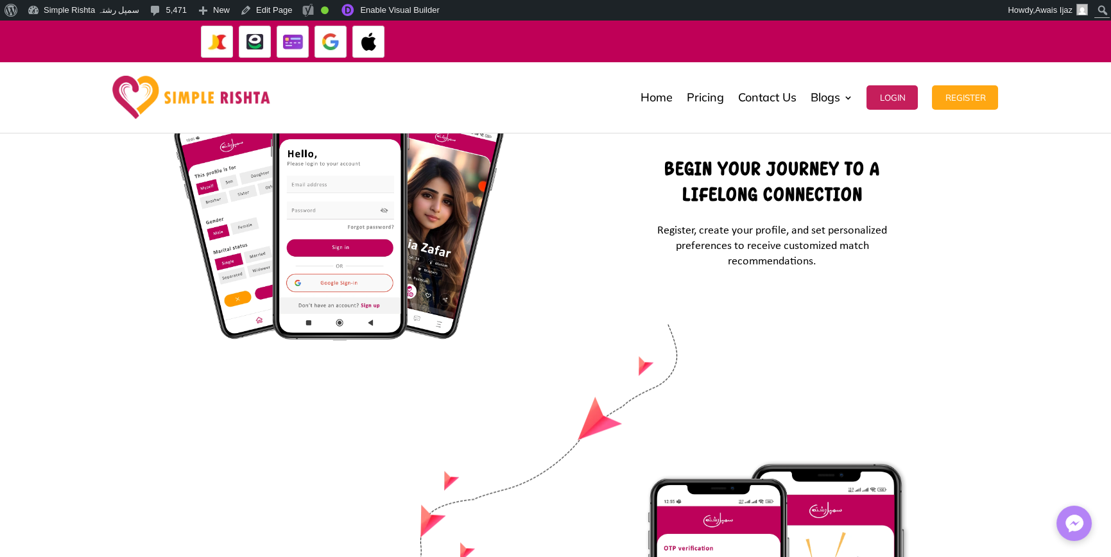
drag, startPoint x: 315, startPoint y: 378, endPoint x: 820, endPoint y: 380, distance: 505.0
drag, startPoint x: 822, startPoint y: 386, endPoint x: 309, endPoint y: 379, distance: 513.4
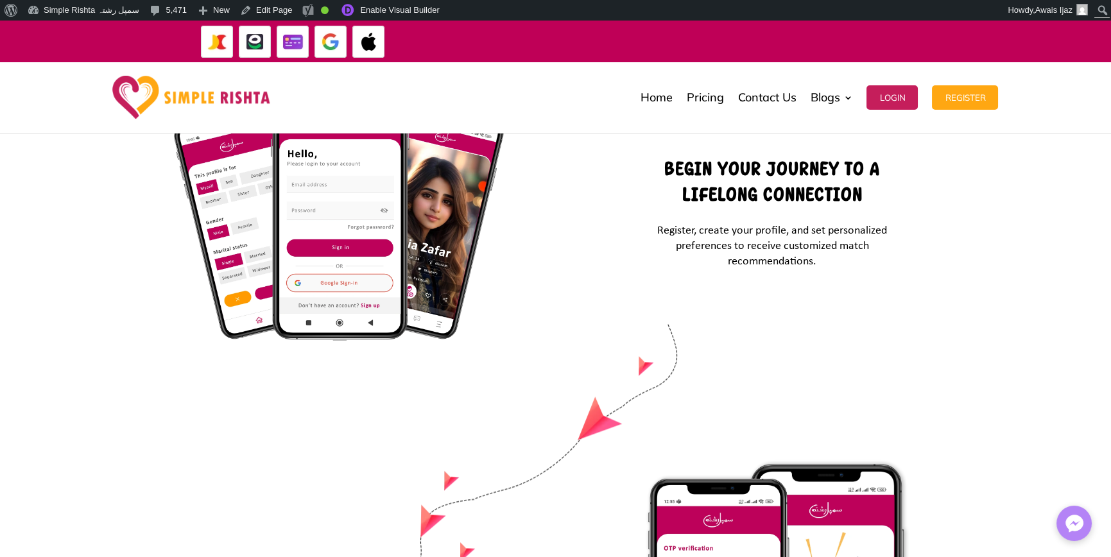
drag, startPoint x: 354, startPoint y: 373, endPoint x: 815, endPoint y: 400, distance: 461.4
drag, startPoint x: 808, startPoint y: 394, endPoint x: 351, endPoint y: 386, distance: 457.5
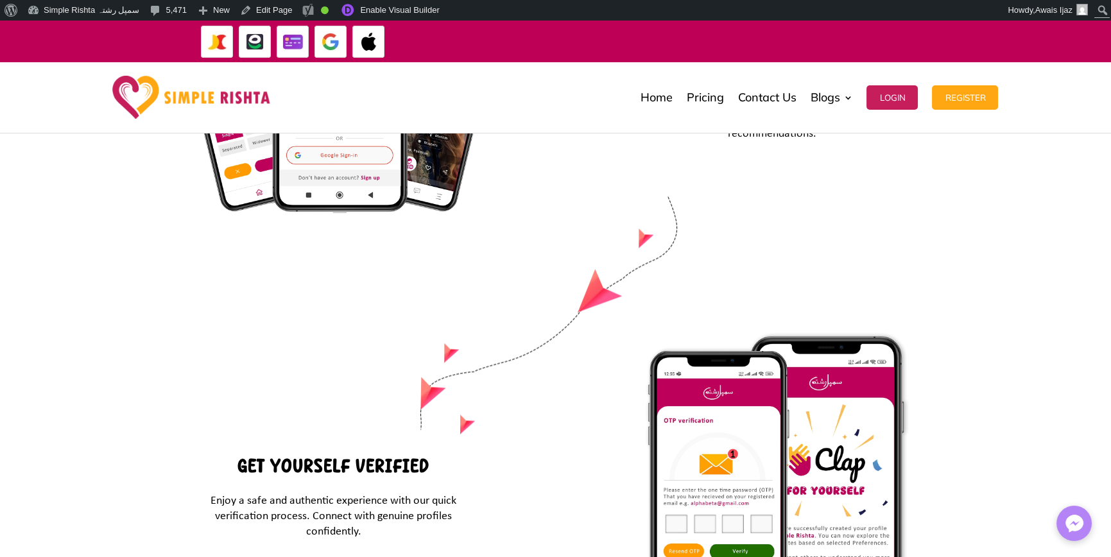
scroll to position [4427, 0]
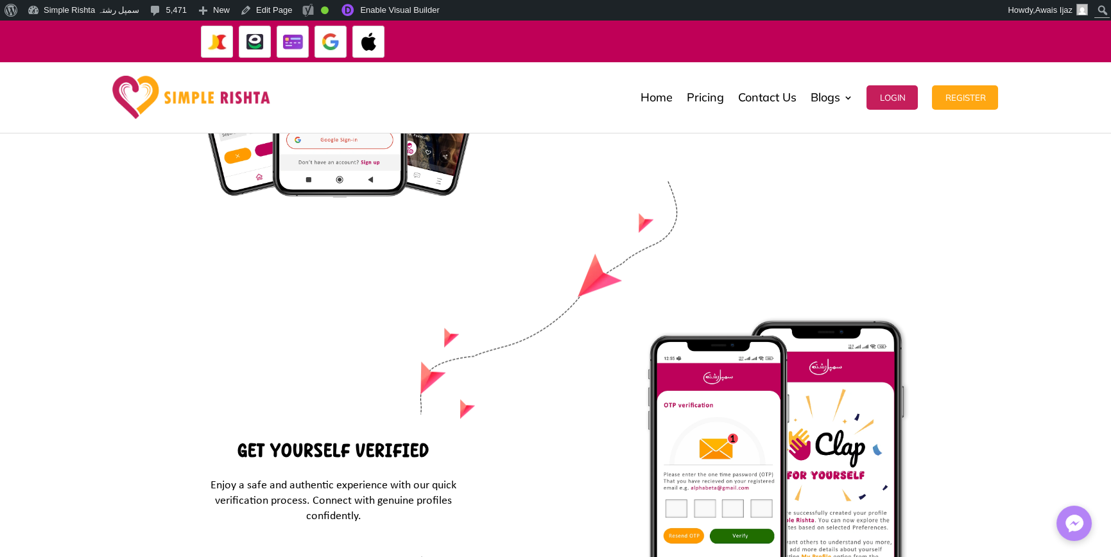
scroll to position [4235, 0]
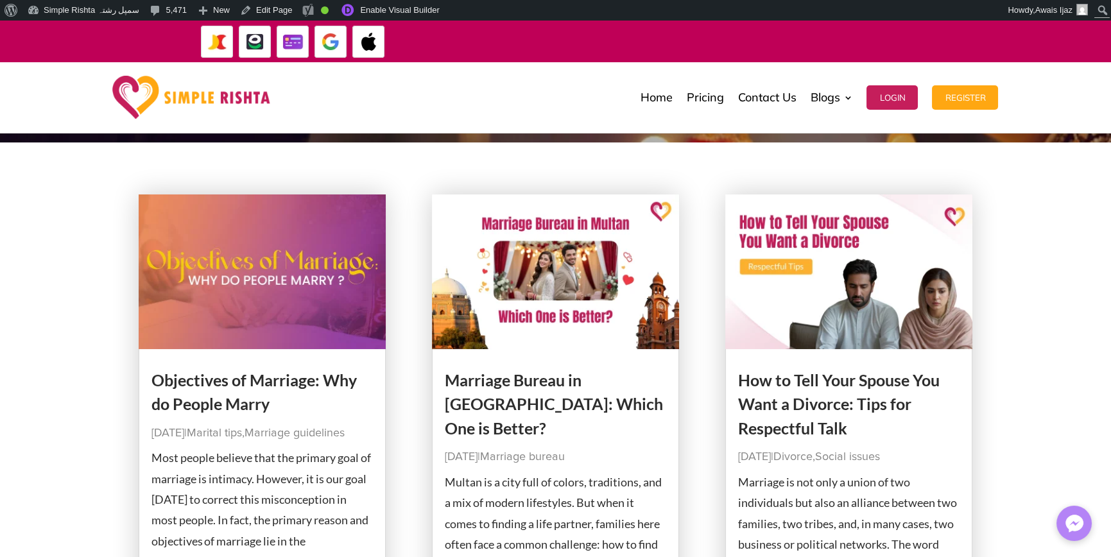
scroll to position [128, 0]
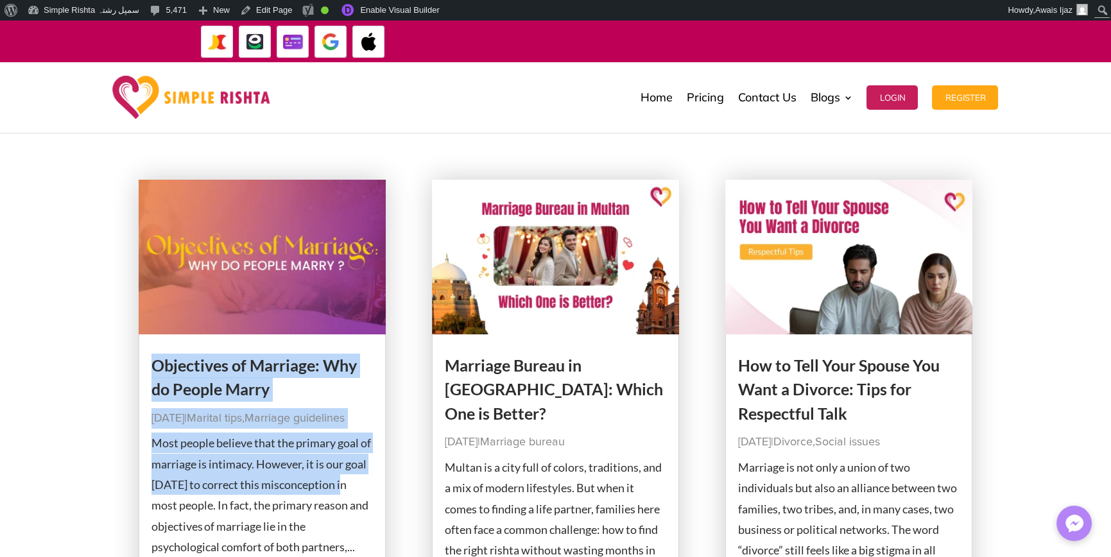
drag, startPoint x: 149, startPoint y: 346, endPoint x: 339, endPoint y: 502, distance: 245.3
click at [339, 502] on article "Objectives of Marriage: Why do People Marry [DATE] | Marital tips , Marriage gu…" at bounding box center [263, 404] width 248 height 449
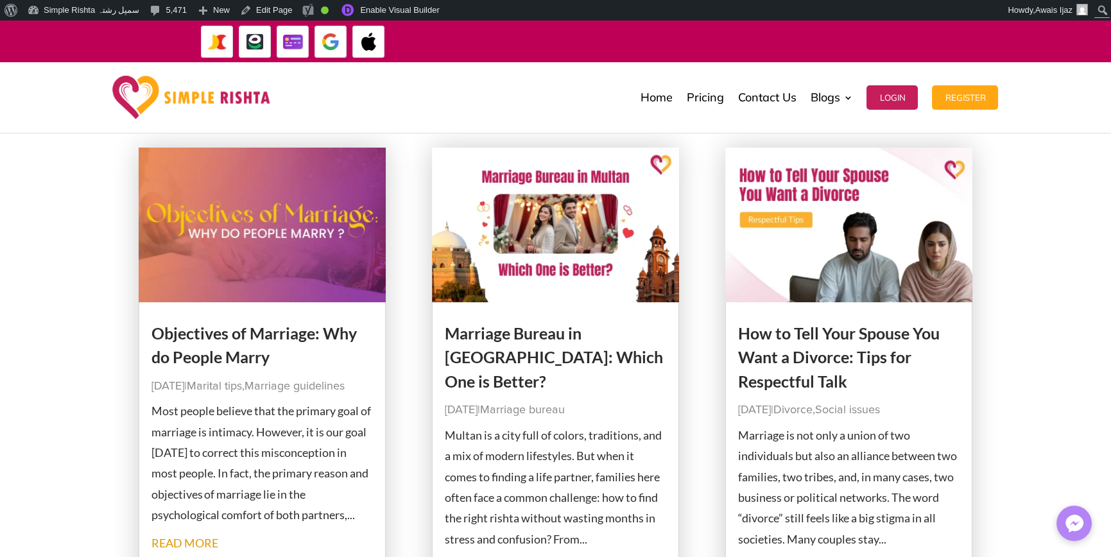
scroll to position [192, 0]
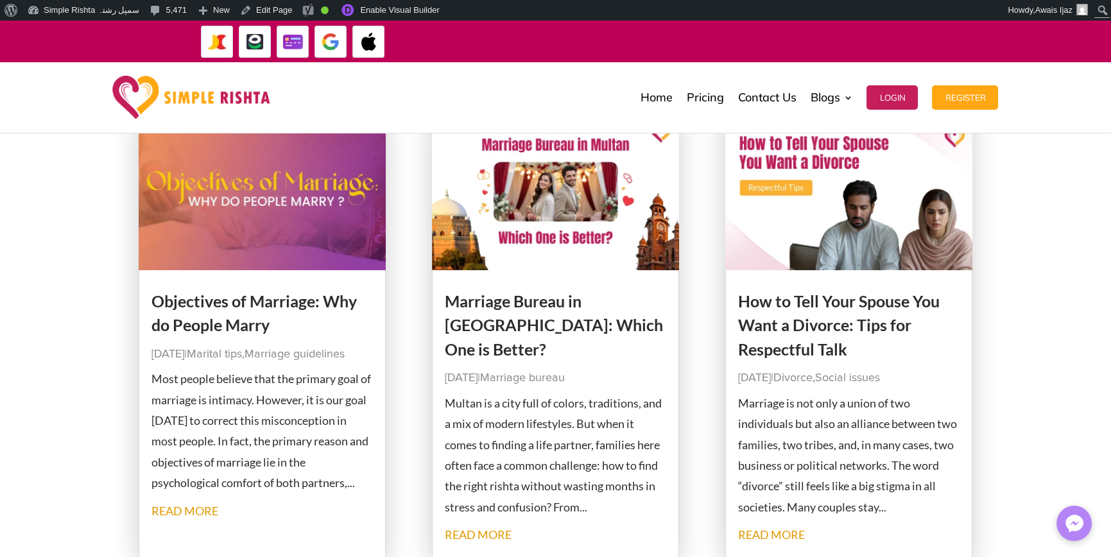
click at [235, 420] on p "Most people believe that the primary goal of marriage is intimacy. However, it …" at bounding box center [262, 430] width 222 height 124
click at [275, 468] on p "Most people believe that the primary goal of marriage is intimacy. However, it …" at bounding box center [262, 430] width 222 height 124
click at [324, 493] on p "Most people believe that the primary goal of marriage is intimacy. However, it …" at bounding box center [262, 430] width 222 height 124
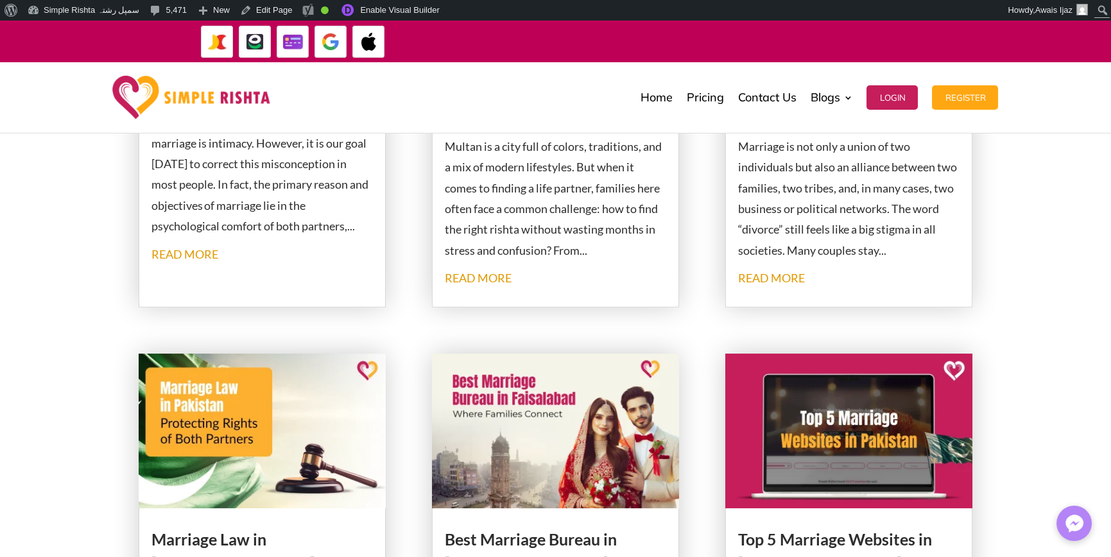
scroll to position [577, 0]
